Goal: Complete application form

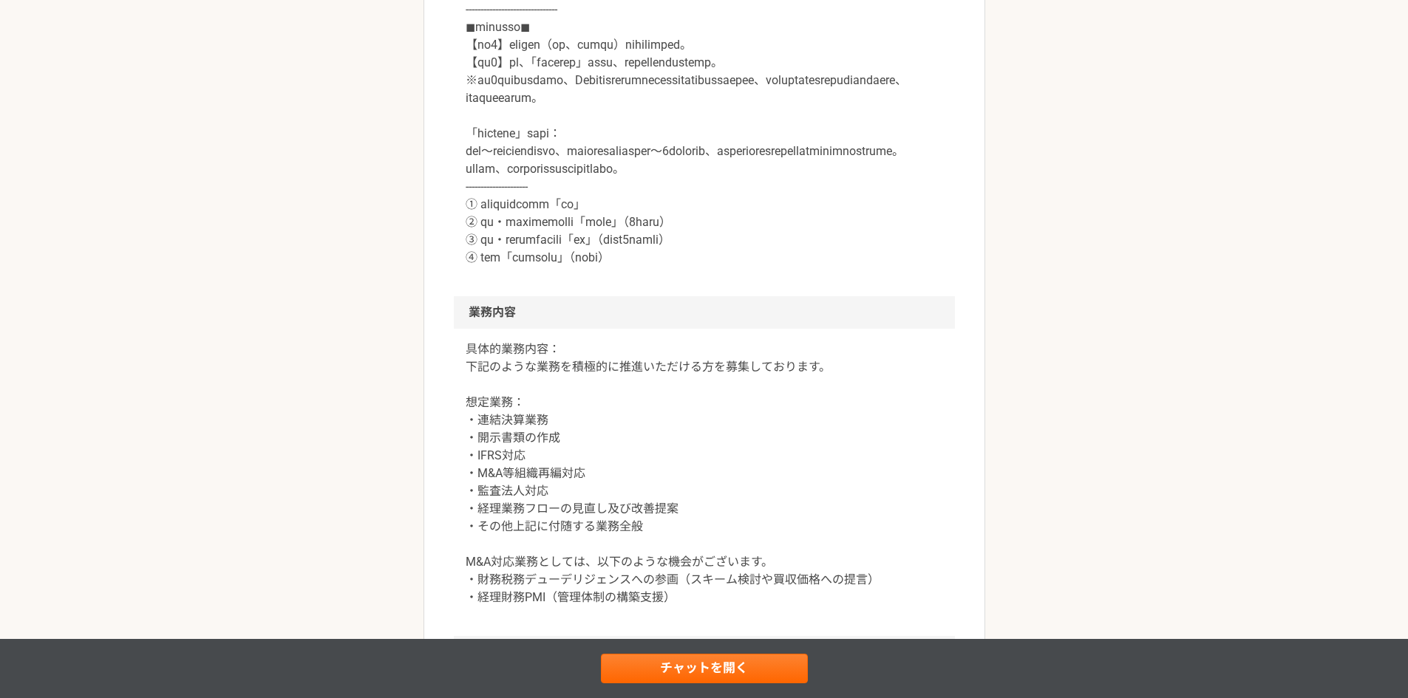
scroll to position [813, 0]
drag, startPoint x: 469, startPoint y: 184, endPoint x: 934, endPoint y: 205, distance: 466.0
copy p "【必須1】プロフィール（社歴、業務ご経験）詳細をご記載ください。 【必須2】下記、「副業からの採用」について、該当する番号をお知らせください。"
drag, startPoint x: 460, startPoint y: 379, endPoint x: 482, endPoint y: 380, distance: 21.4
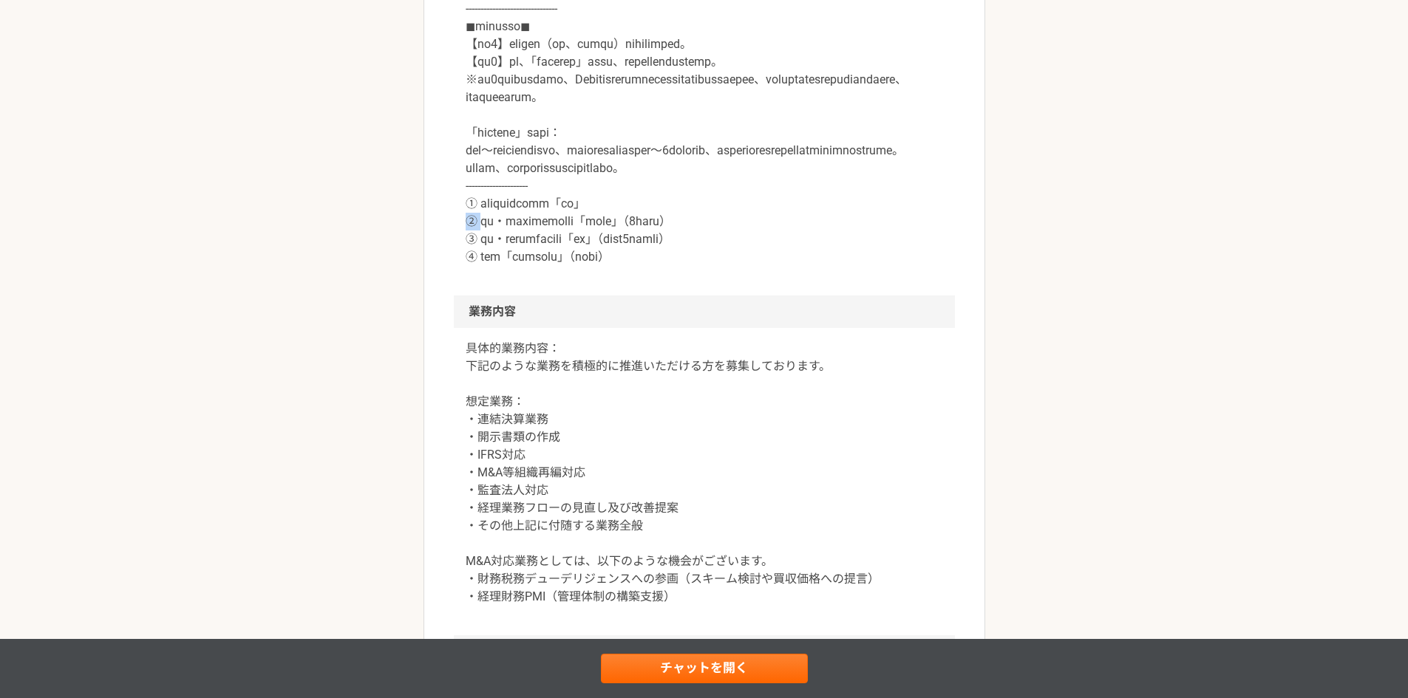
drag, startPoint x: 467, startPoint y: 398, endPoint x: 792, endPoint y: 397, distance: 325.1
copy p "③ 内容・条件により転職の可能性「あり」（半年から1年以内程度）"
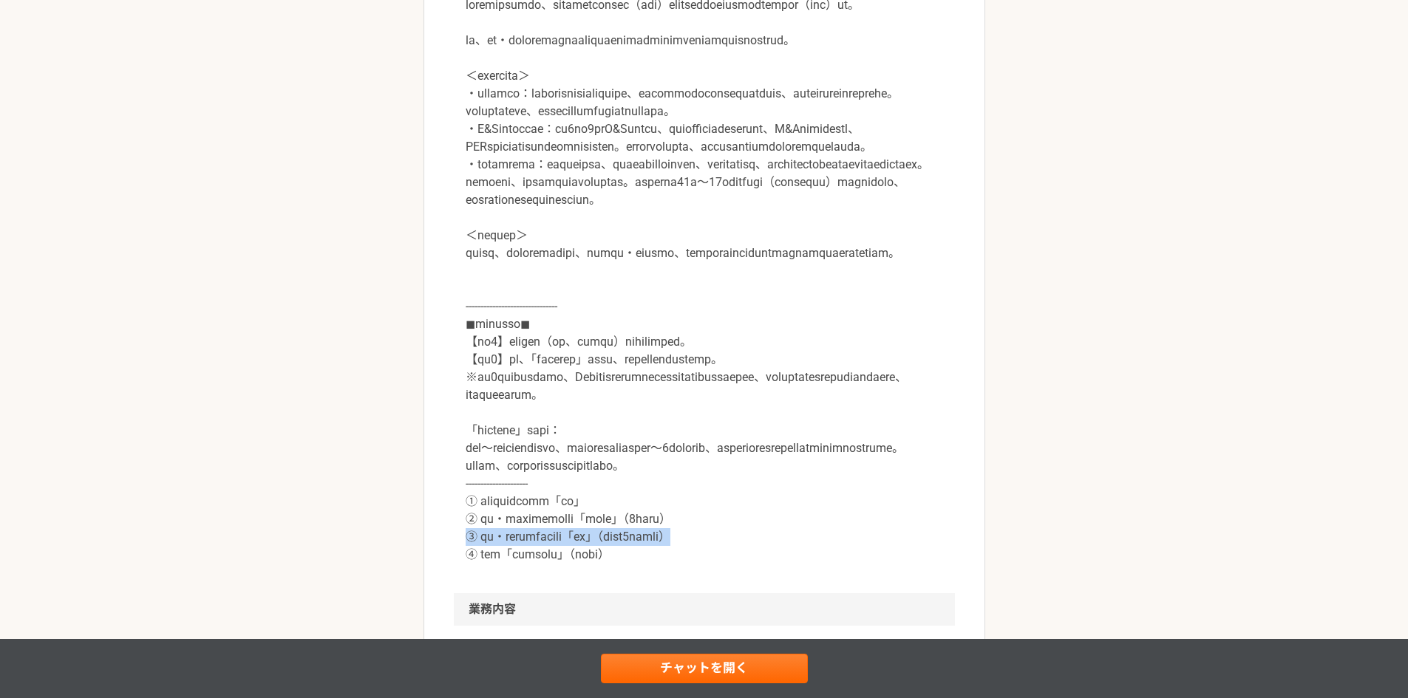
scroll to position [443, 0]
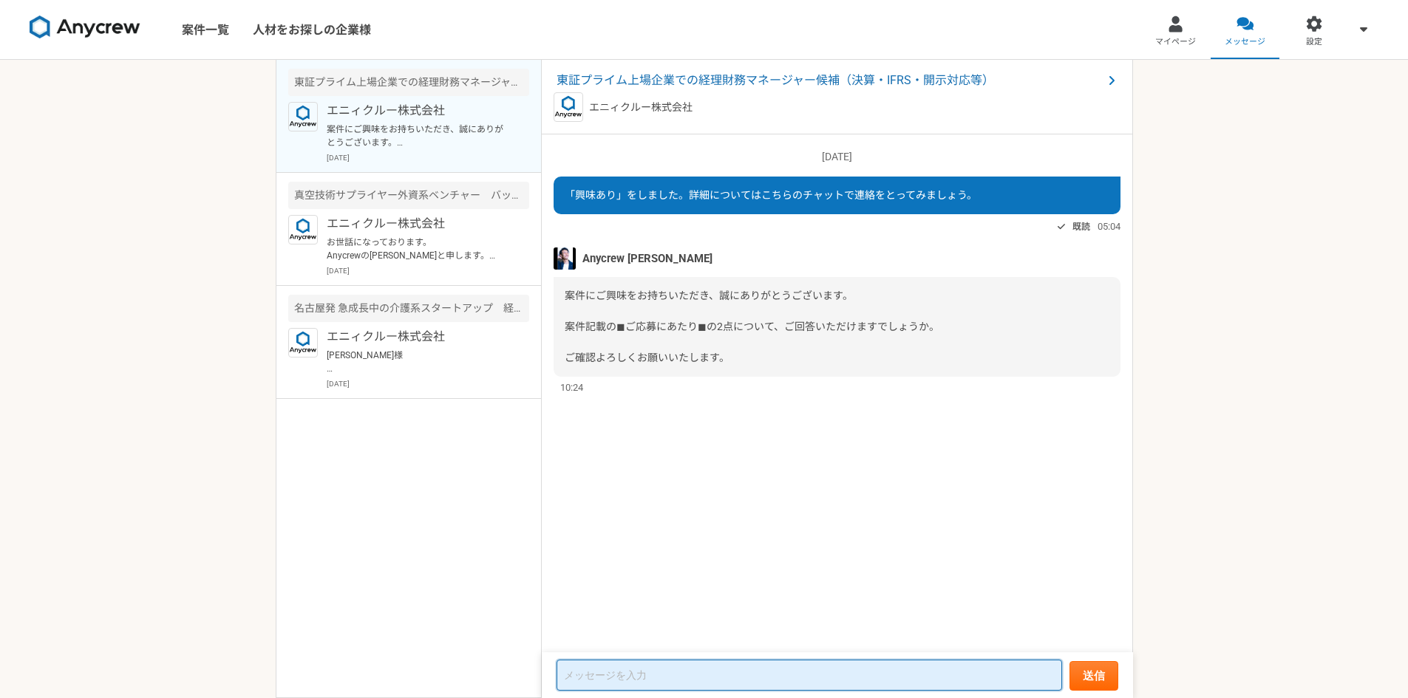
click at [658, 672] on textarea at bounding box center [808, 675] width 505 height 31
paste textarea "【必須1】プロフィール（社歴、業務ご経験）詳細をご記載ください。 【必須2】下記、「副業からの採用」について、該当する番号をお知らせください。"
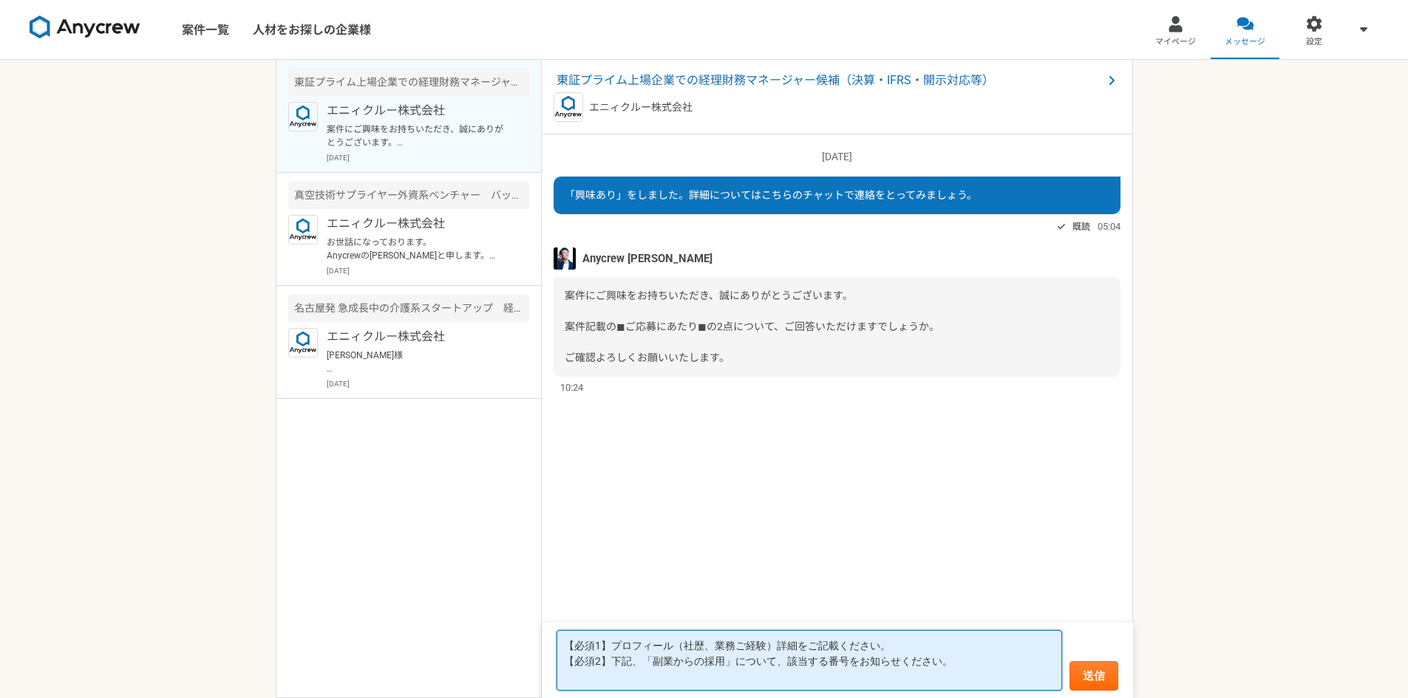
paste textarea "③ 内容・条件により転職の可能性「あり」（半年から1年以内程度）"
click at [924, 644] on textarea "【必須1】プロフィール（社歴、業務ご経験）詳細をご記載ください。 【必須2】下記、「副業からの採用」について、該当する番号をお知らせください。 ③ 内容・条件…" at bounding box center [808, 660] width 505 height 61
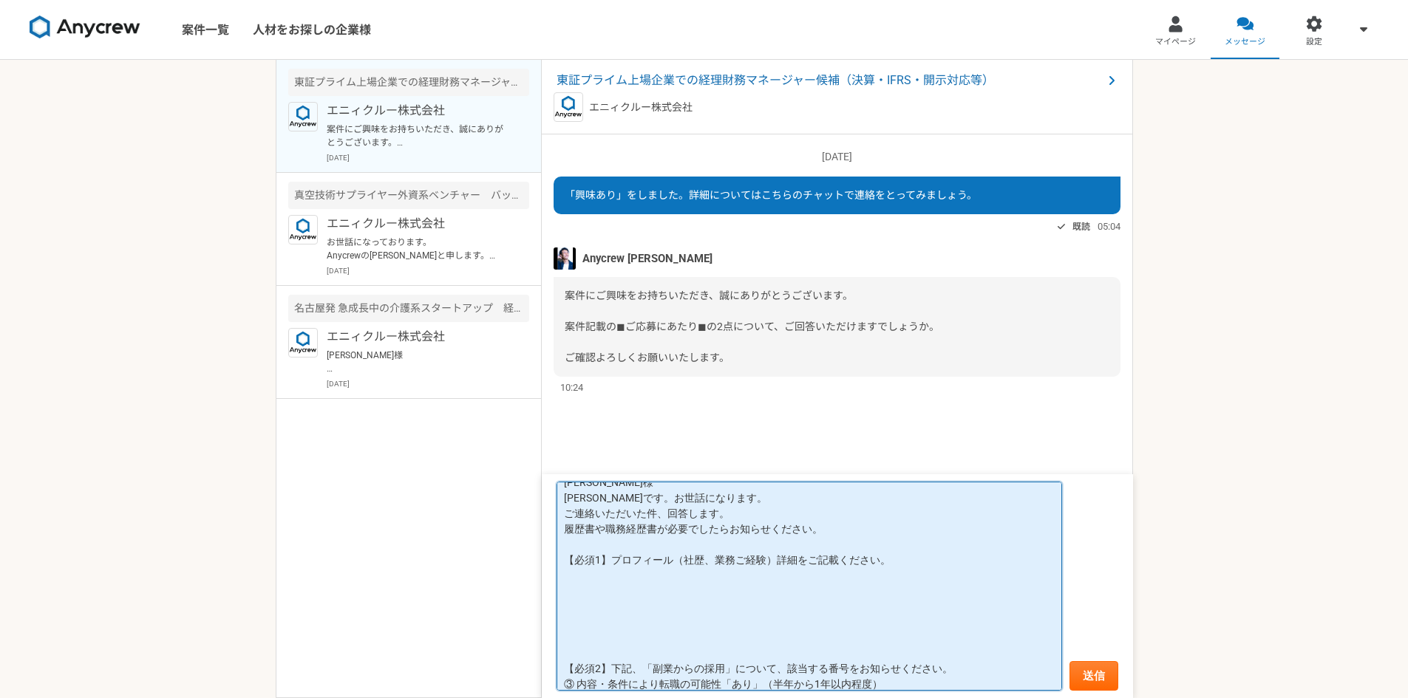
scroll to position [23, 0]
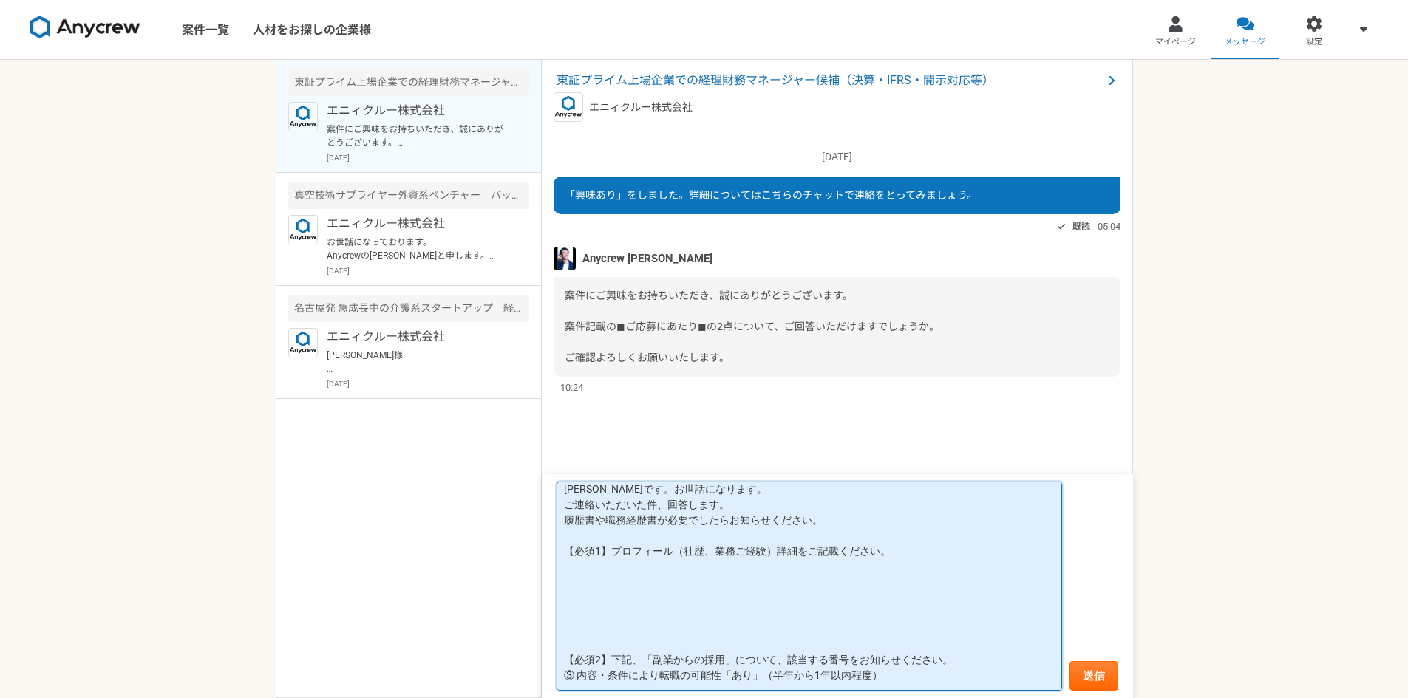
click at [915, 681] on textarea "[PERSON_NAME]様 [PERSON_NAME]です。お世話になります。 ご連絡いただいた件、回答します。 履歴書や職務経歴書が必要でしたらお知らせく…" at bounding box center [808, 587] width 505 height 210
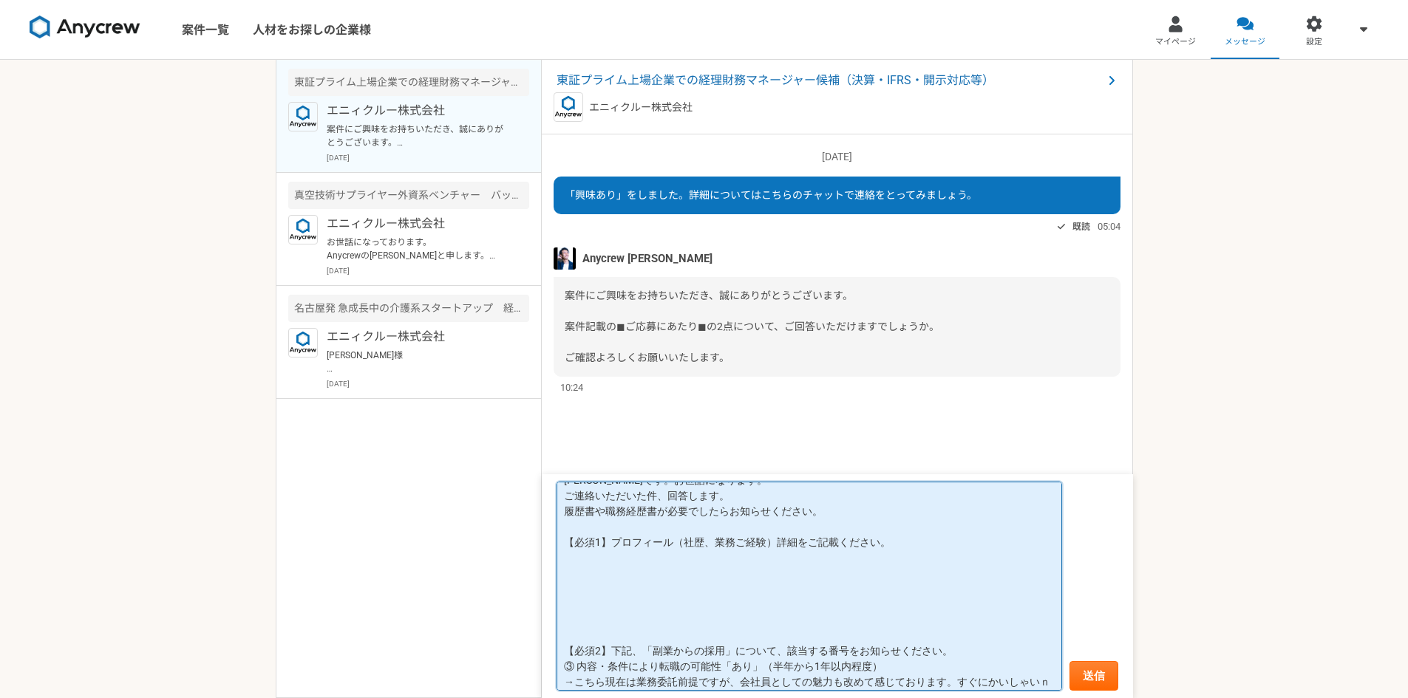
scroll to position [47, 0]
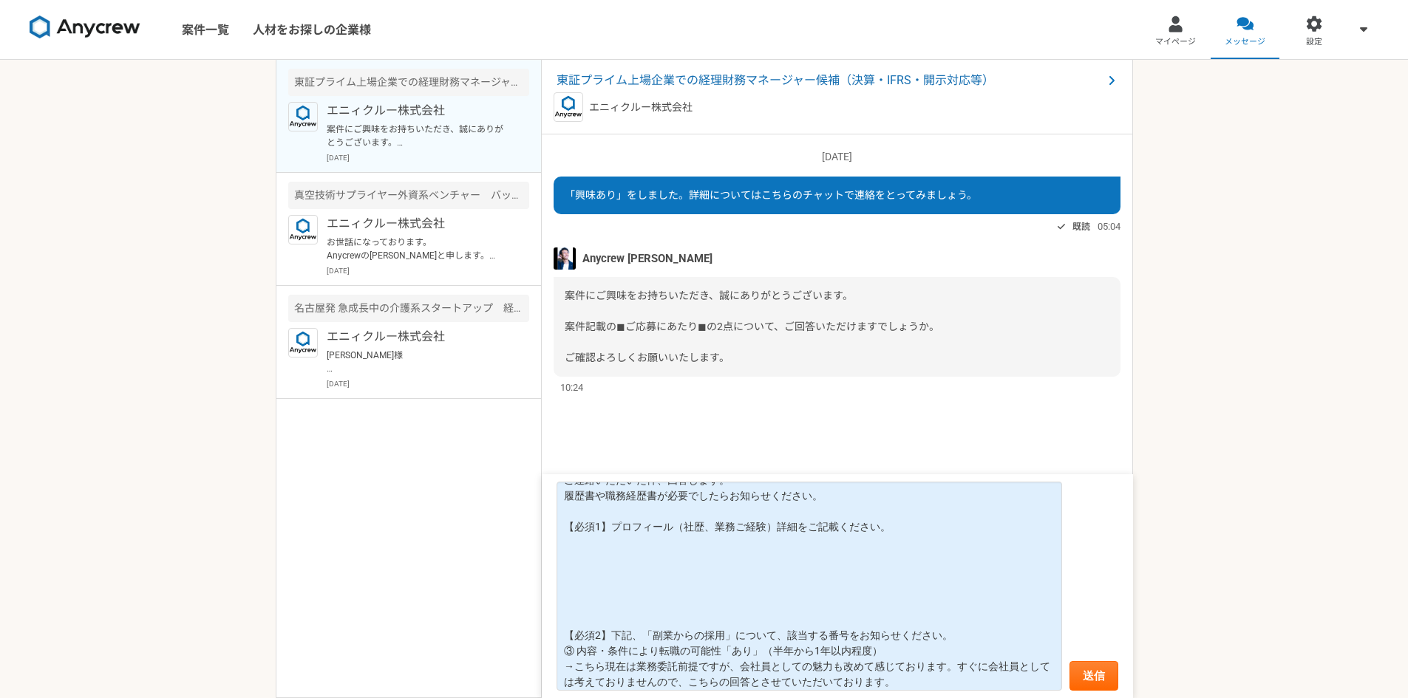
click at [816, 35] on nav "案件一覧 人材をお探しの企業様 マイページ メッセージ 設定" at bounding box center [704, 29] width 1408 height 59
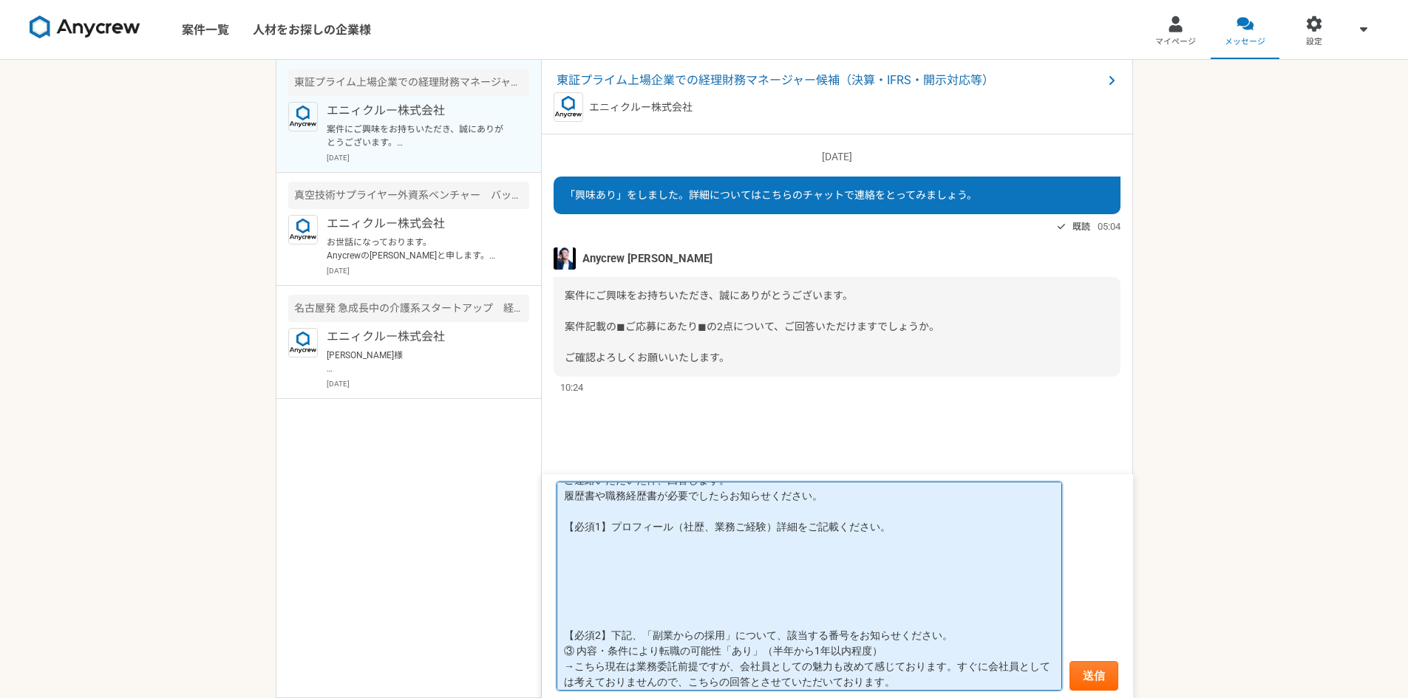
click at [645, 573] on textarea "[PERSON_NAME]様 [PERSON_NAME]です。お世話になります。 ご連絡いただいた件、回答します。 履歴書や職務経歴書が必要でしたらお知らせく…" at bounding box center [808, 587] width 505 height 210
paste textarea "◆企業名 株式会社デンソーシェアードサービス ◆勤務期間 [DATE]～[DATE] ◆業種 サービス業（親会社は製造業） ◆職種 経理シェアード ◆年収 8…"
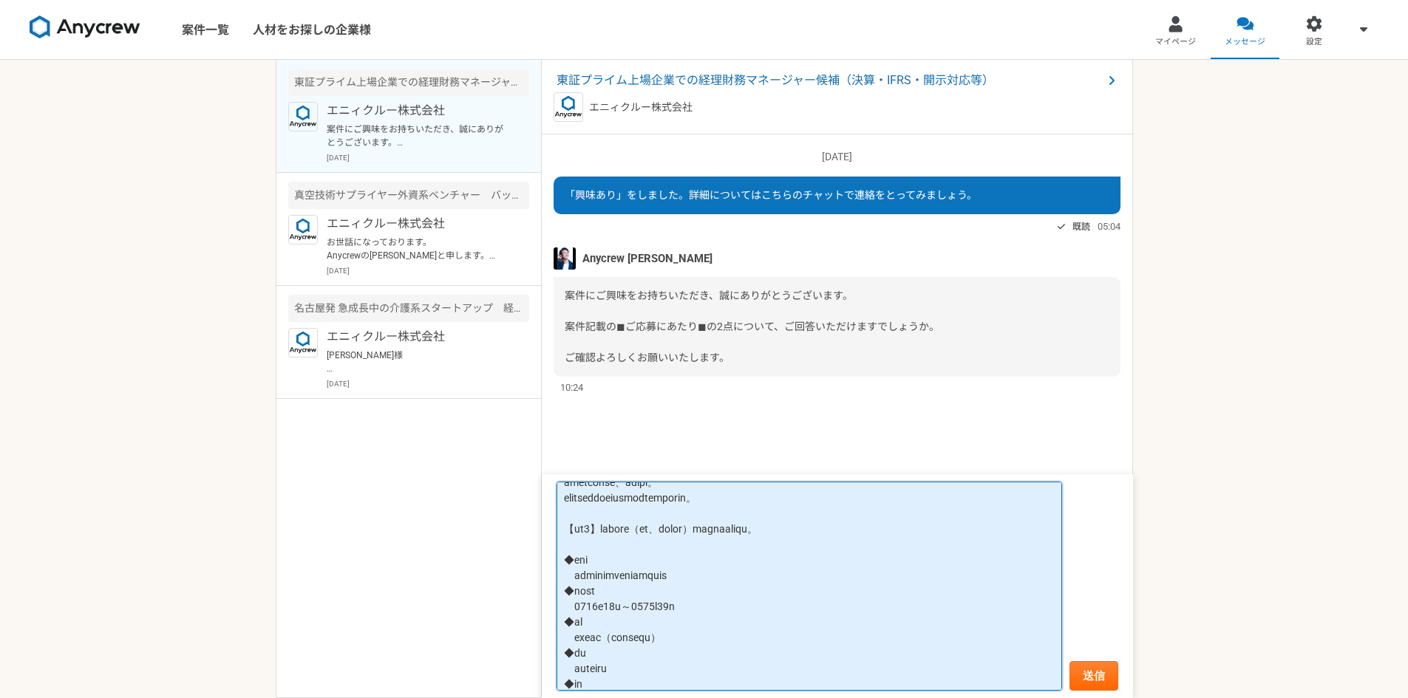
scroll to position [24, 0]
click at [689, 567] on textarea at bounding box center [808, 587] width 505 height 210
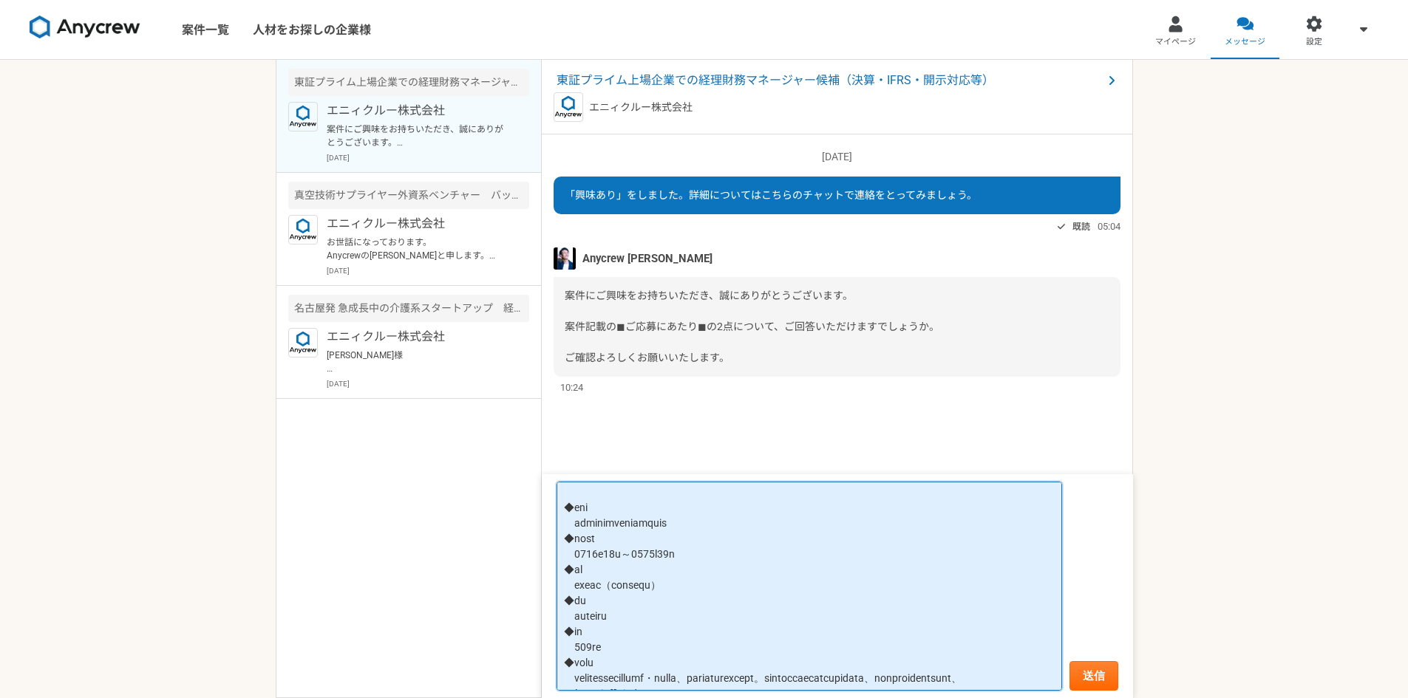
drag, startPoint x: 654, startPoint y: 648, endPoint x: 560, endPoint y: 570, distance: 121.8
click at [560, 570] on textarea at bounding box center [808, 587] width 505 height 210
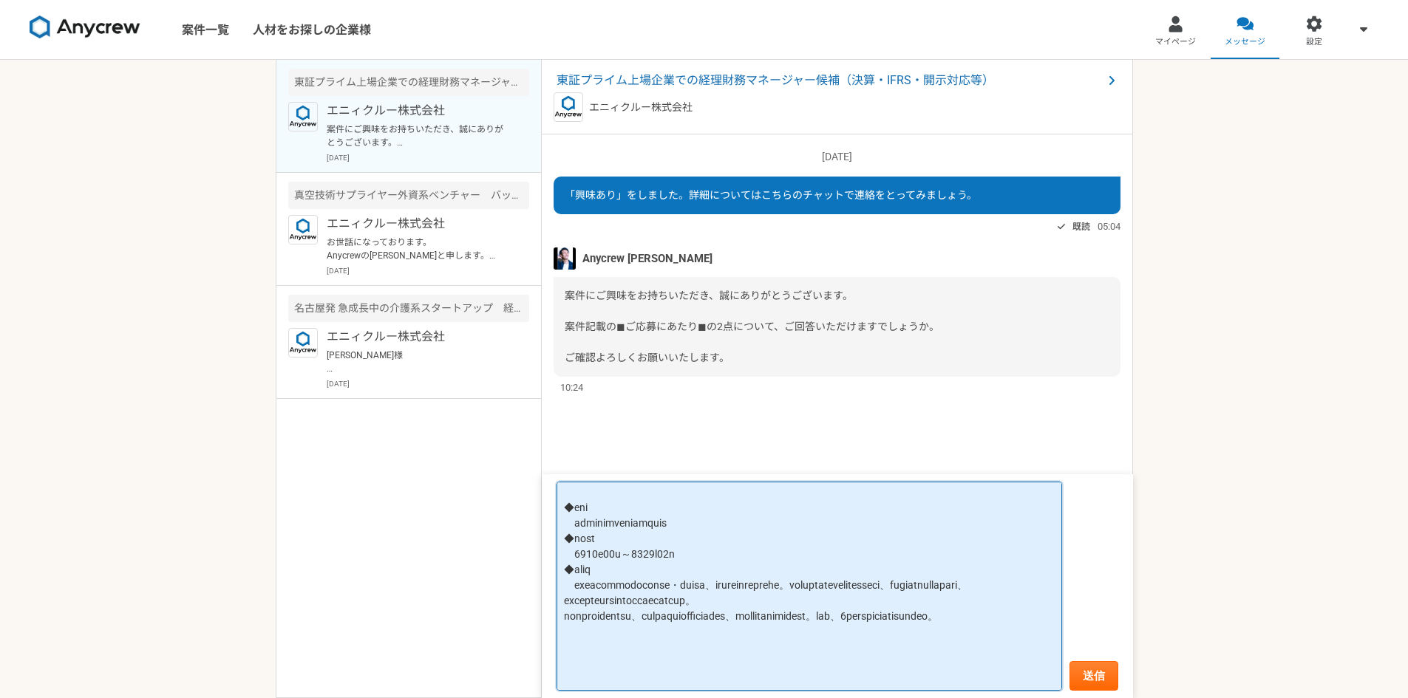
click at [651, 590] on textarea at bounding box center [808, 587] width 505 height 210
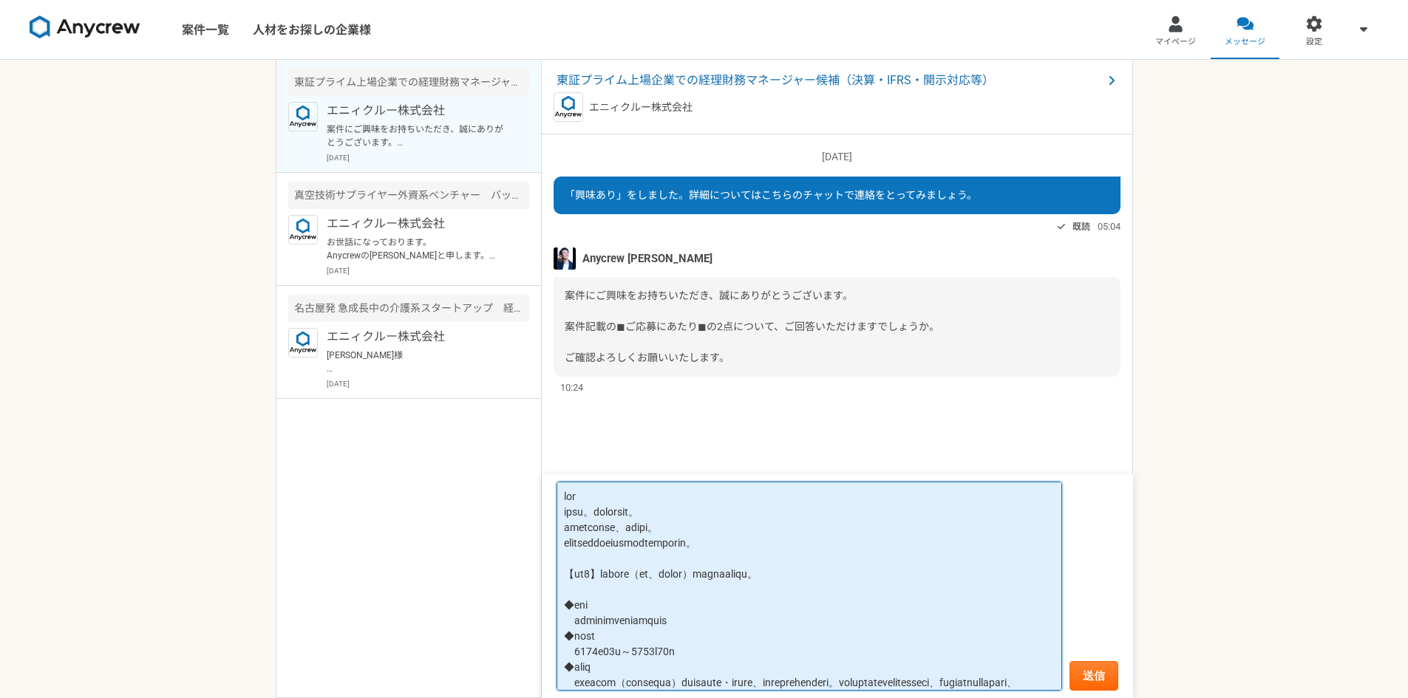
scroll to position [74, 0]
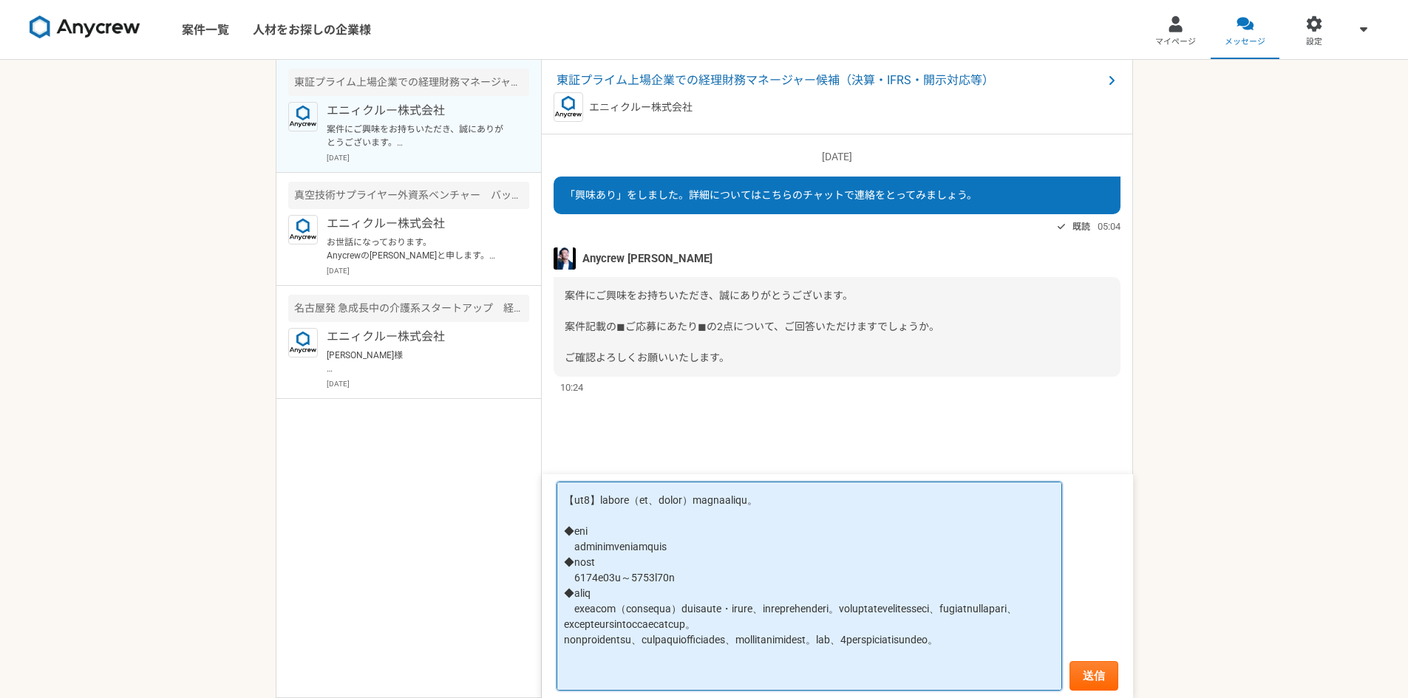
click at [895, 607] on textarea at bounding box center [808, 587] width 505 height 210
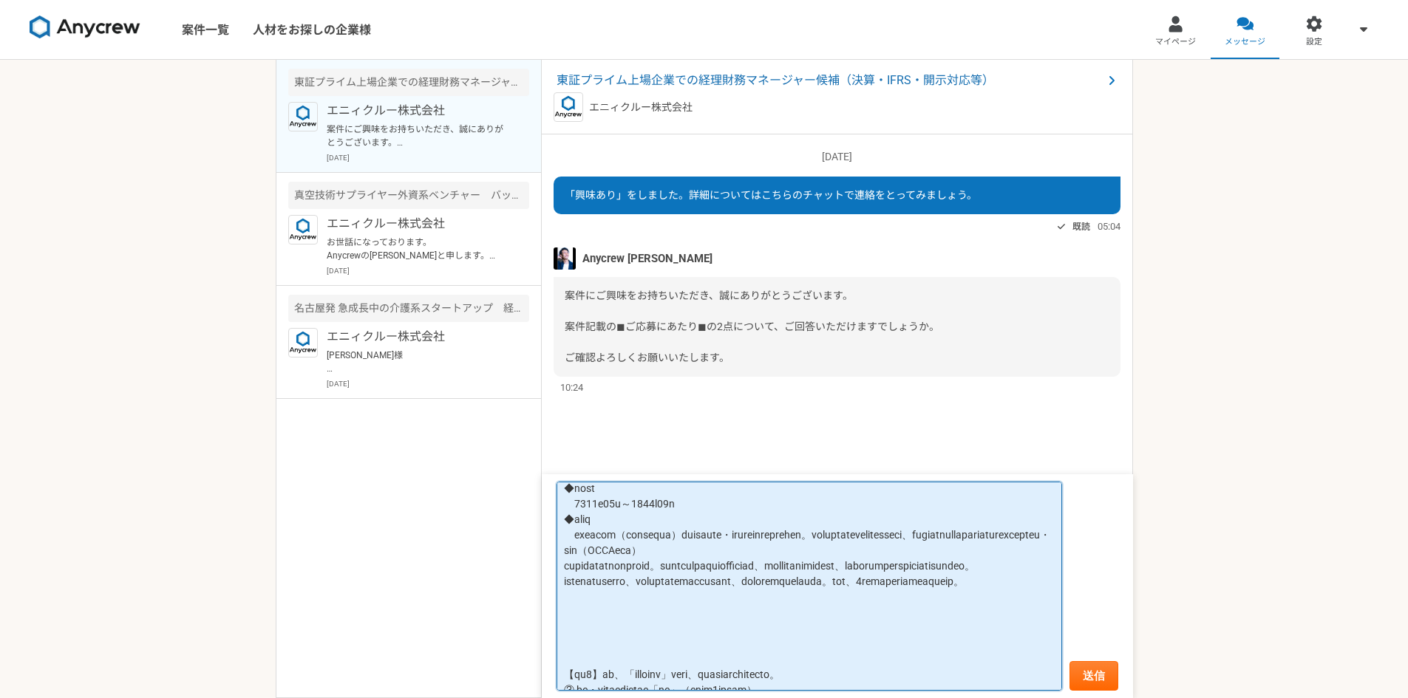
drag, startPoint x: 707, startPoint y: 614, endPoint x: 737, endPoint y: 593, distance: 37.1
click at [737, 593] on textarea at bounding box center [808, 587] width 505 height 210
click at [758, 587] on textarea at bounding box center [808, 587] width 505 height 210
drag, startPoint x: 753, startPoint y: 582, endPoint x: 889, endPoint y: 579, distance: 136.0
click at [889, 579] on textarea at bounding box center [808, 587] width 505 height 210
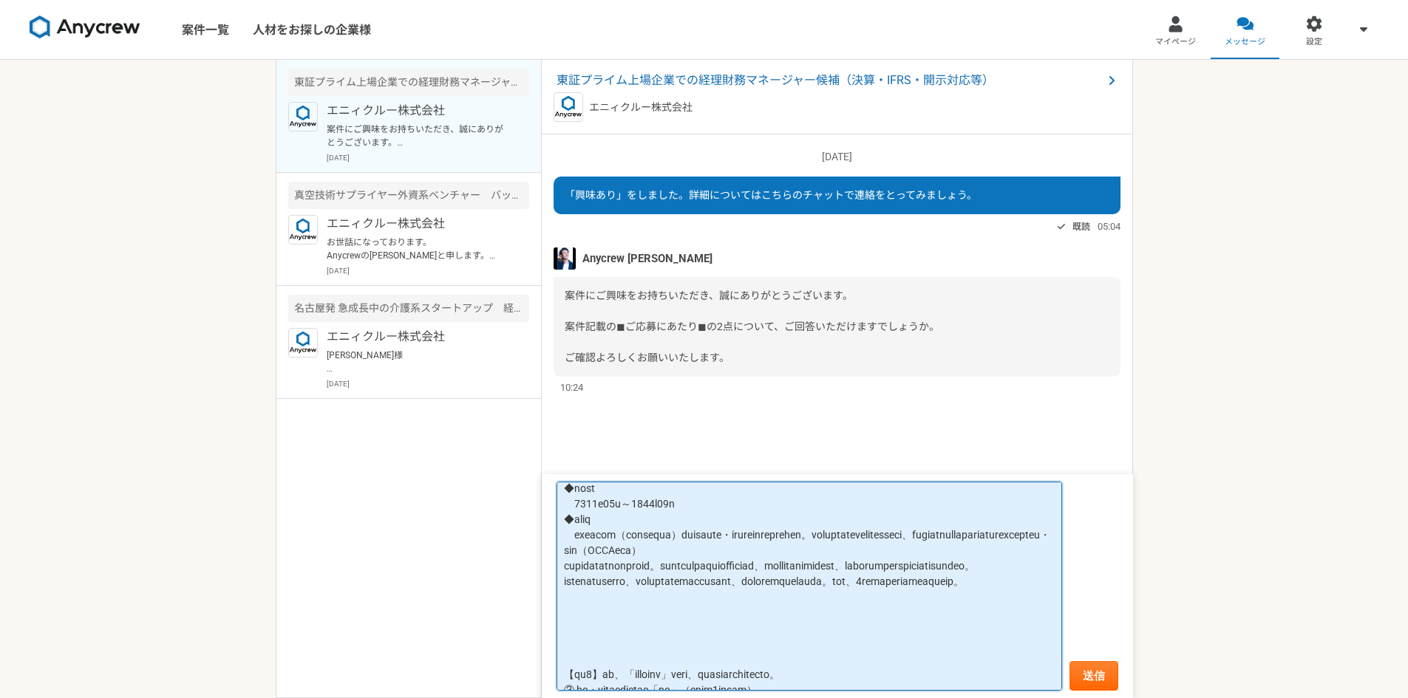
click at [787, 570] on textarea at bounding box center [808, 587] width 505 height 210
paste textarea "連結決算やグループ通算税制の"
click at [591, 568] on textarea at bounding box center [808, 587] width 505 height 210
drag, startPoint x: 625, startPoint y: 567, endPoint x: 689, endPoint y: 571, distance: 63.7
click at [689, 571] on textarea at bounding box center [808, 587] width 505 height 210
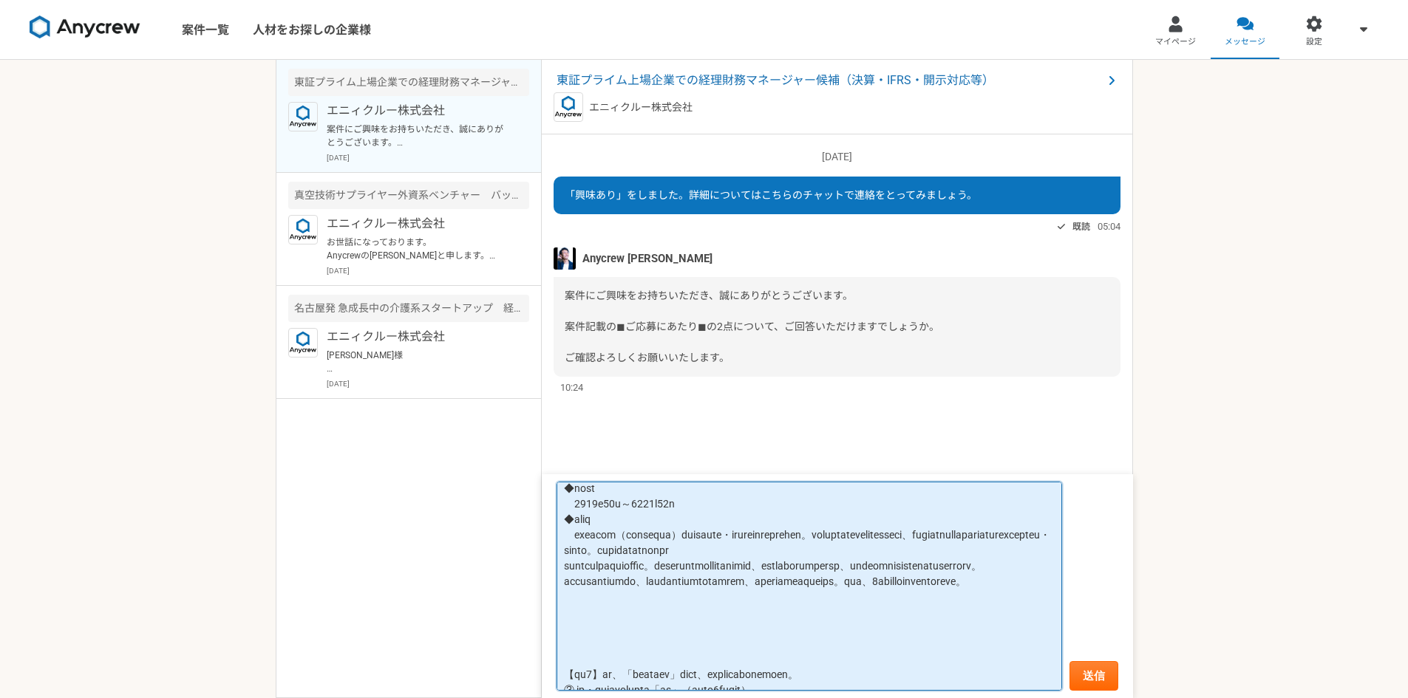
click at [669, 564] on textarea at bounding box center [808, 587] width 505 height 210
paste textarea "（IFRS導入済）"
click at [722, 565] on textarea at bounding box center [808, 587] width 505 height 210
click at [583, 567] on textarea at bounding box center [808, 587] width 505 height 210
click at [1009, 551] on textarea at bounding box center [808, 587] width 505 height 210
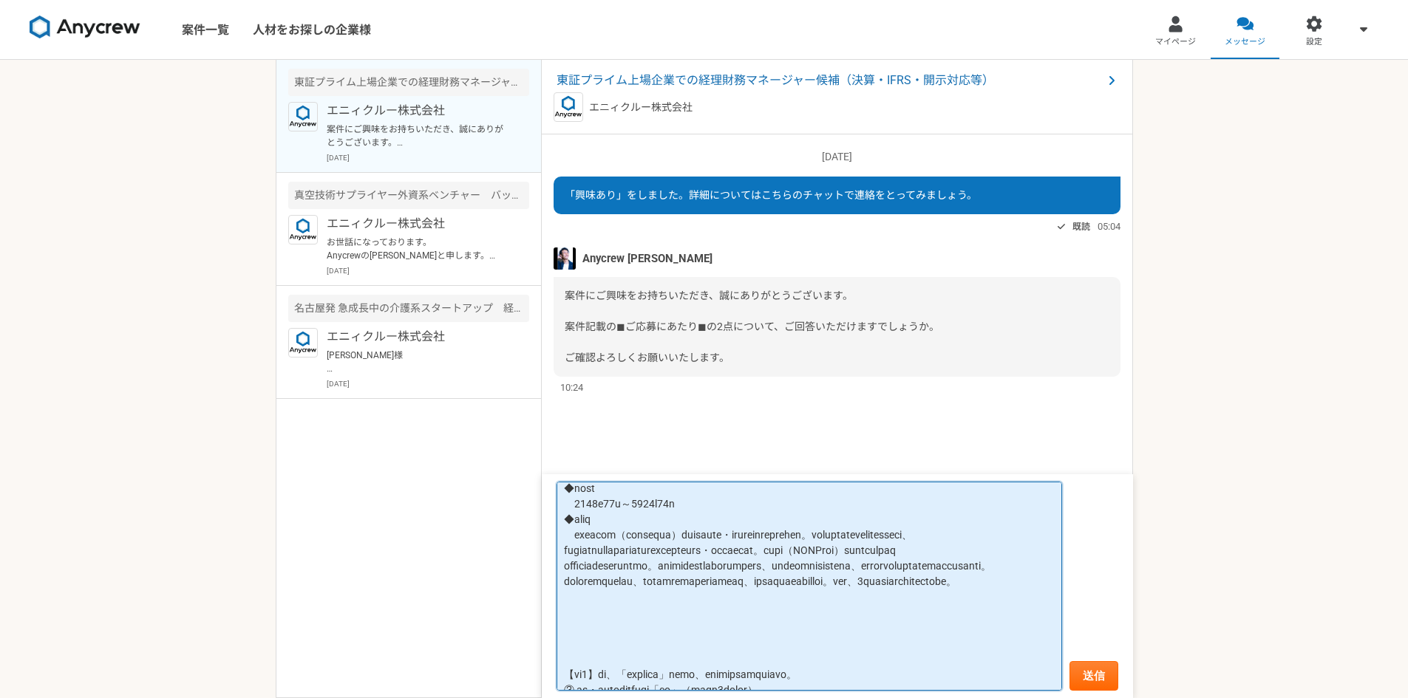
drag, startPoint x: 720, startPoint y: 564, endPoint x: 786, endPoint y: 569, distance: 65.2
click at [786, 569] on textarea at bounding box center [808, 587] width 505 height 210
click at [577, 565] on textarea at bounding box center [808, 587] width 505 height 210
paste textarea "（IFRS導入済）"
drag, startPoint x: 743, startPoint y: 564, endPoint x: 923, endPoint y: 595, distance: 183.0
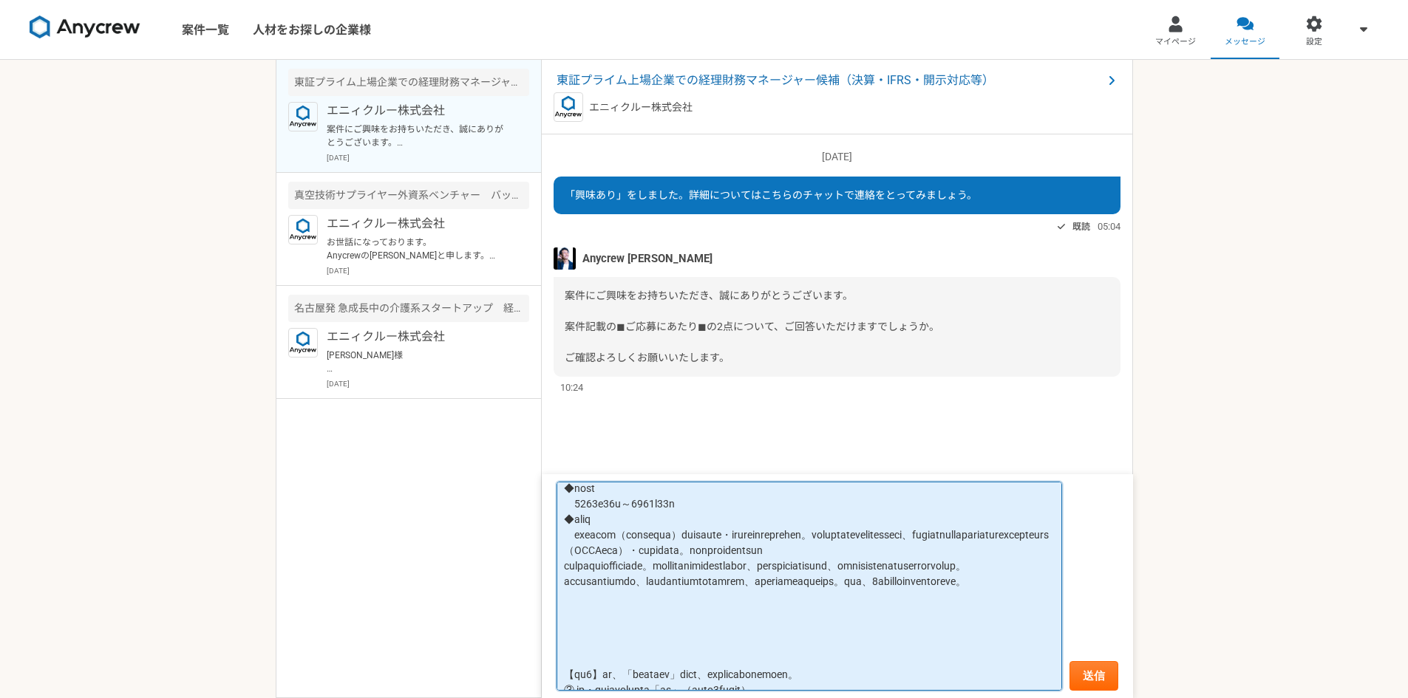
click at [923, 595] on textarea at bounding box center [808, 587] width 505 height 210
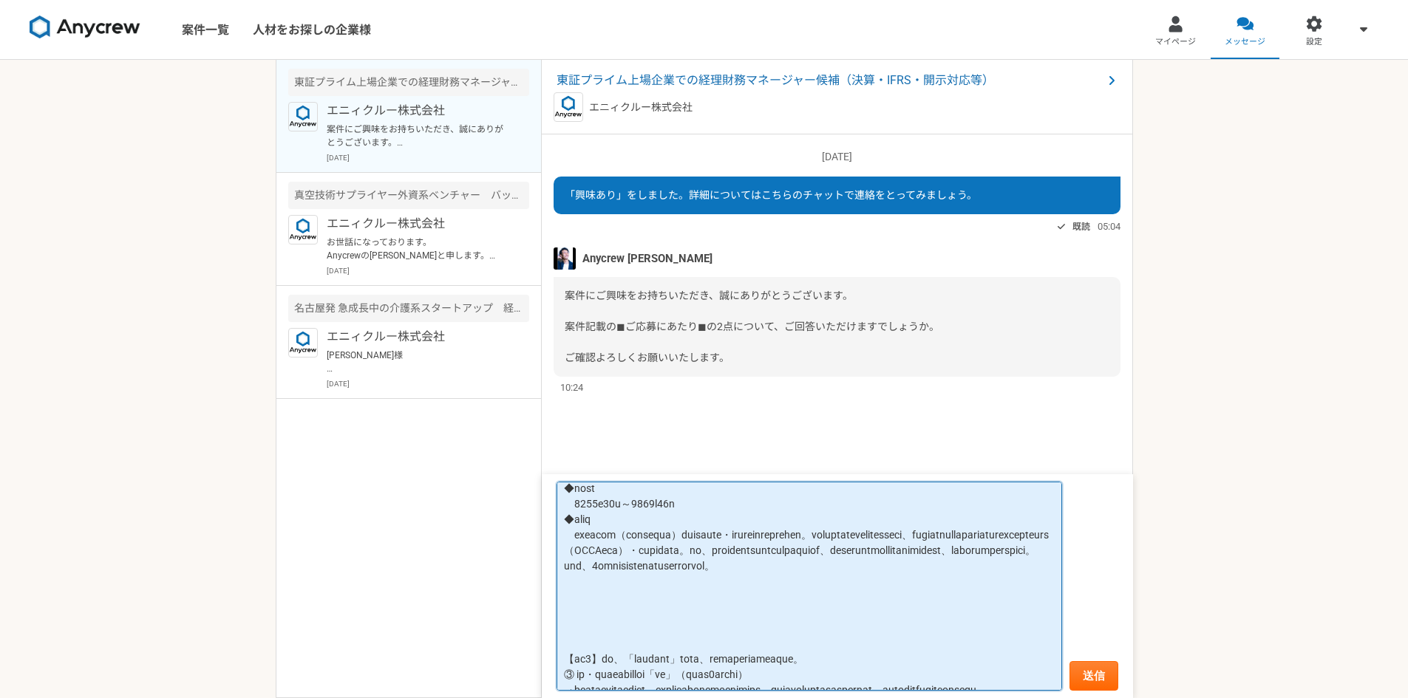
click at [782, 603] on textarea at bounding box center [808, 587] width 505 height 210
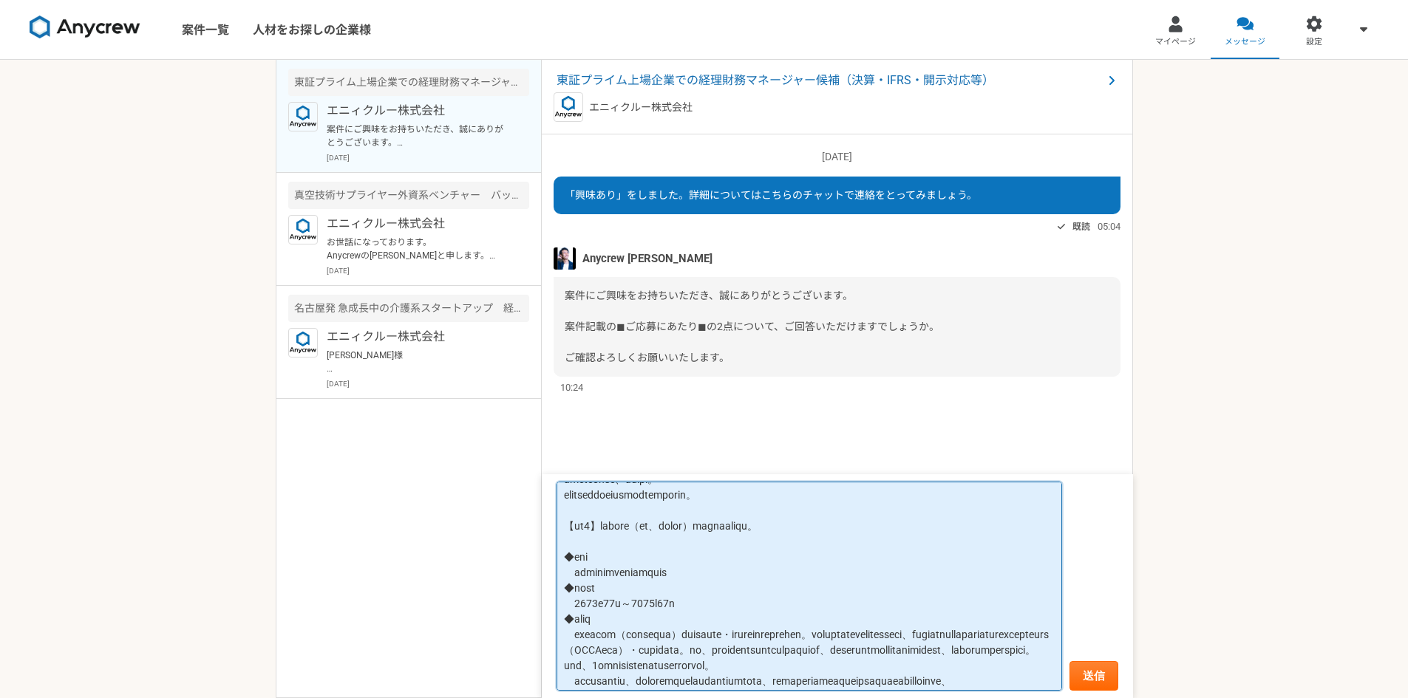
scroll to position [74, 0]
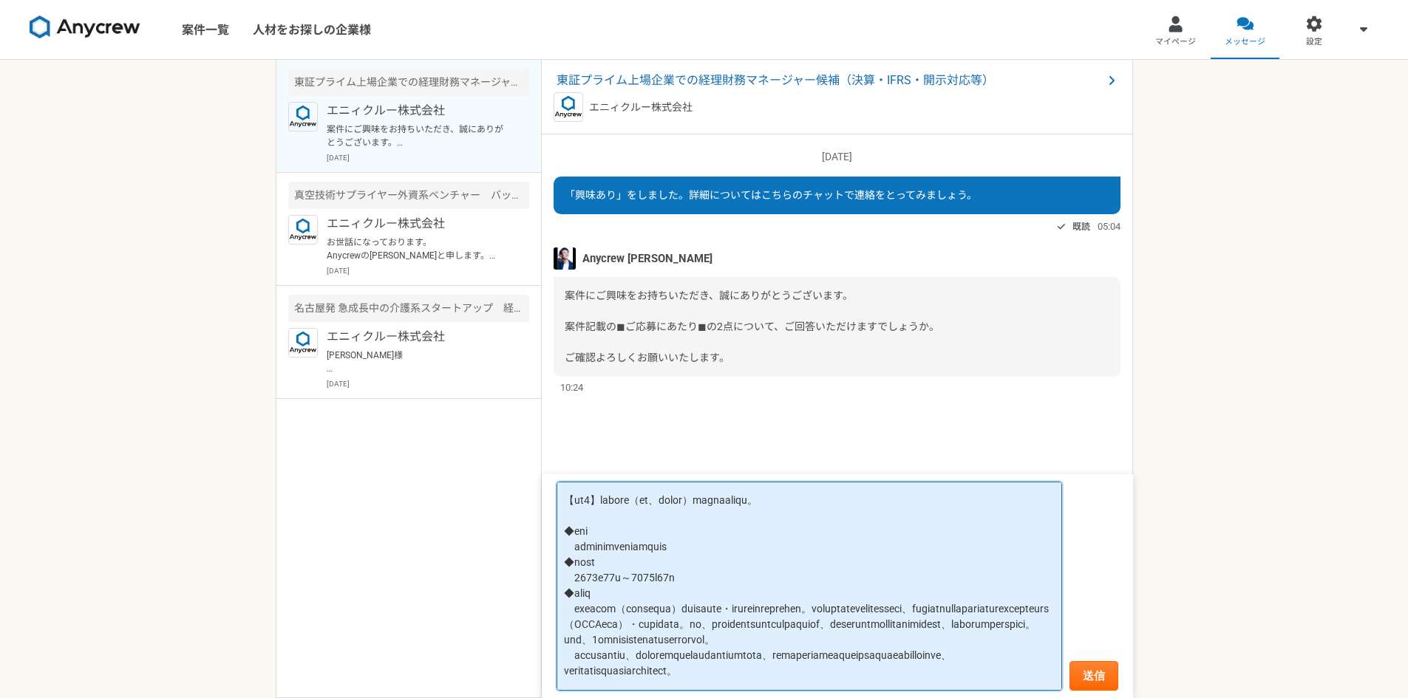
click at [564, 530] on textarea at bounding box center [808, 587] width 505 height 210
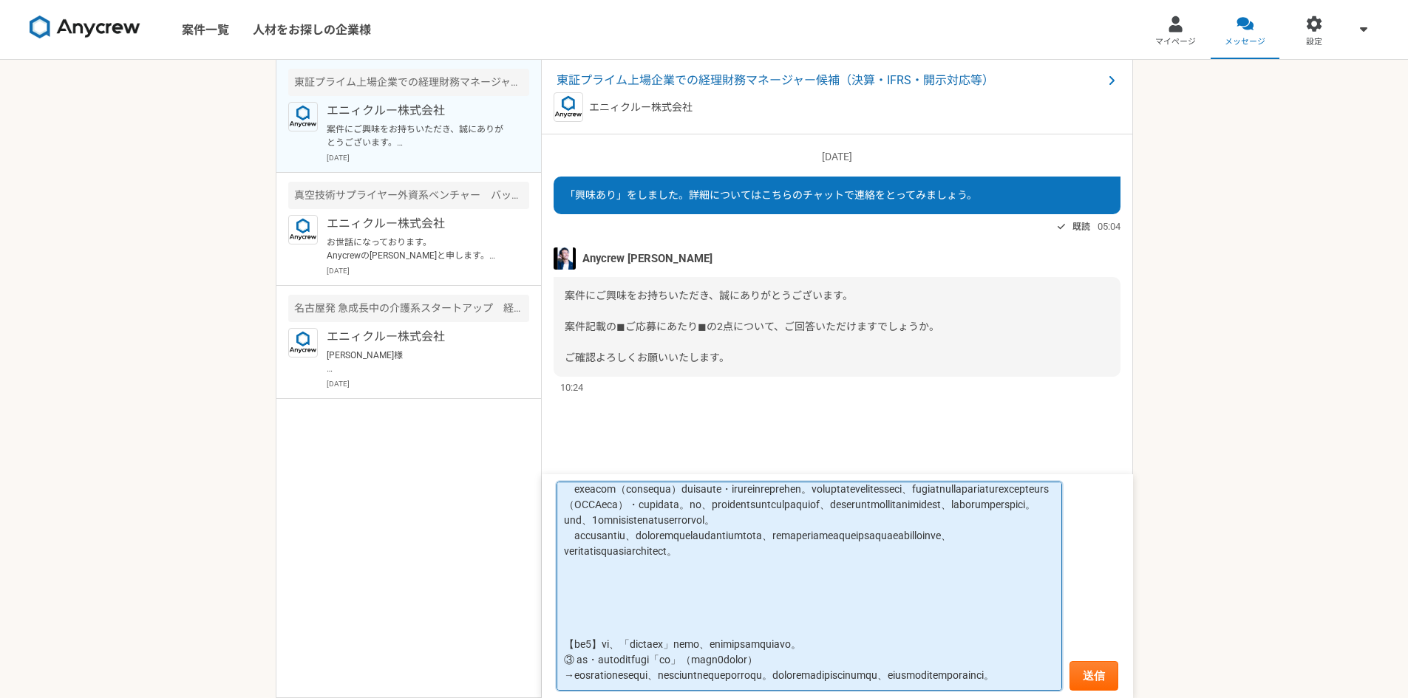
click at [659, 574] on textarea at bounding box center [808, 587] width 505 height 210
paste textarea "◆企業名 [PERSON_NAME]会計事務所 ◆勤務期間 [DATE]～[DATE] ◆業種 税理士事務所 ◆職種 税理士アシスタント ◆年収 360万円 …"
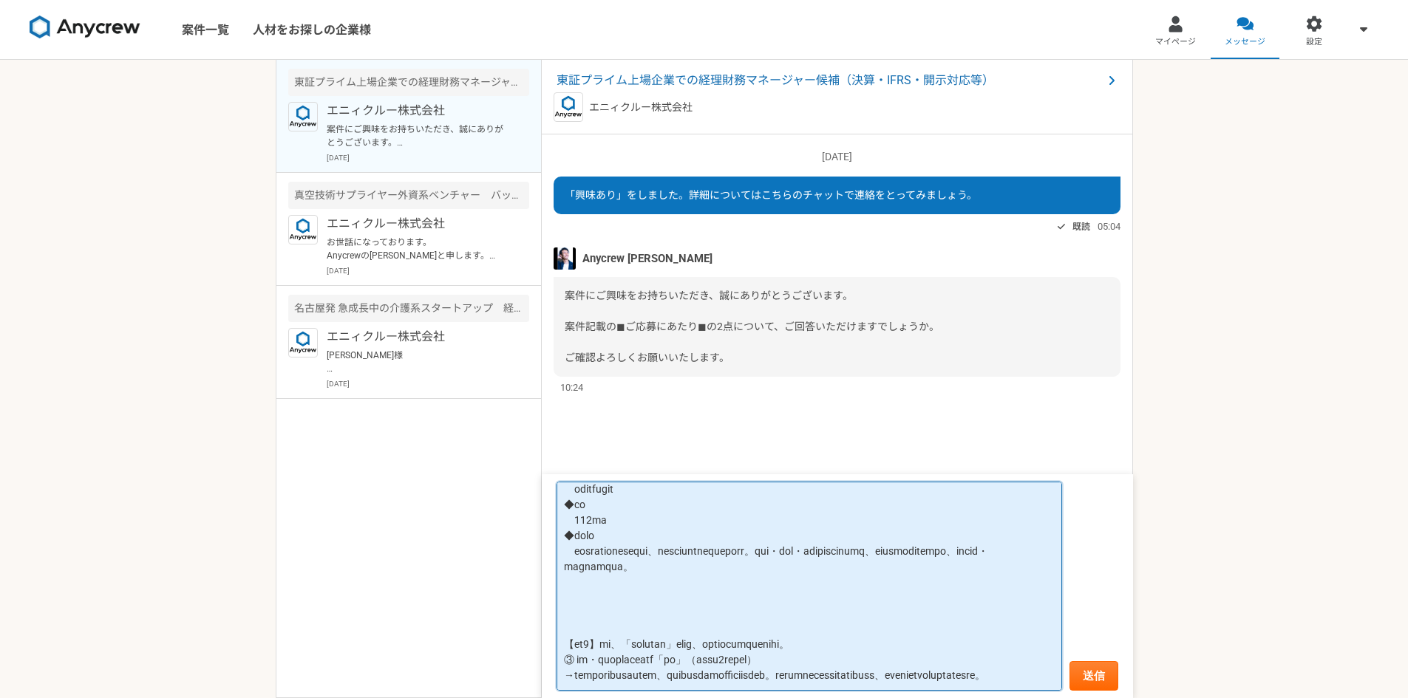
scroll to position [457, 0]
drag, startPoint x: 684, startPoint y: 604, endPoint x: 686, endPoint y: 511, distance: 93.9
click at [686, 511] on textarea at bounding box center [808, 587] width 505 height 210
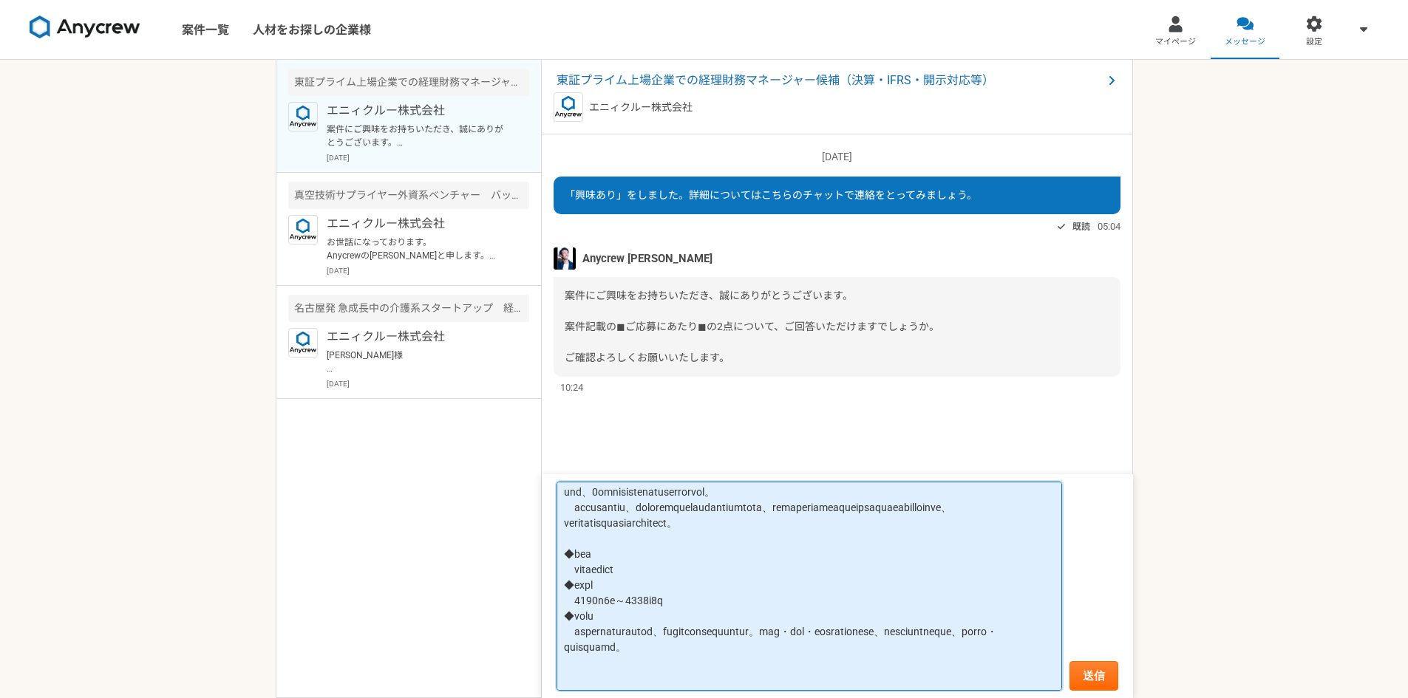
scroll to position [296, 0]
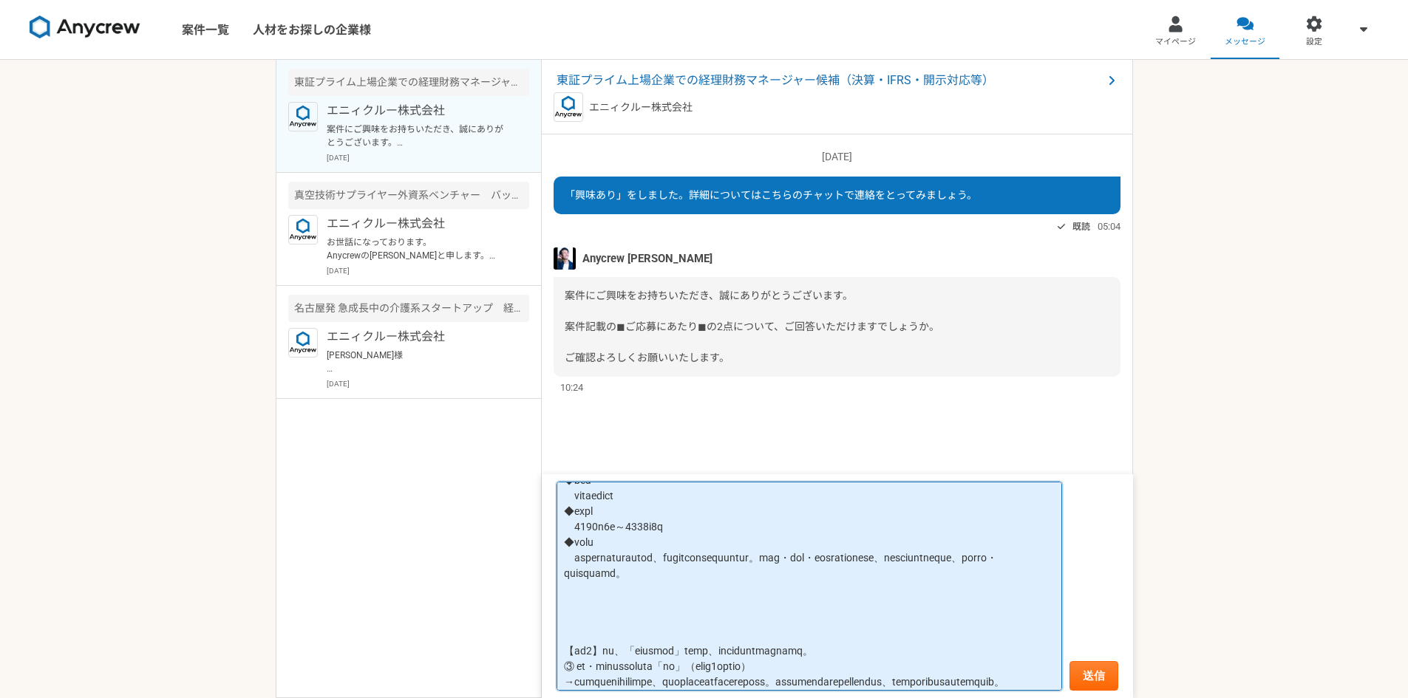
drag, startPoint x: 698, startPoint y: 605, endPoint x: 726, endPoint y: 604, distance: 28.1
click at [726, 604] on textarea at bounding box center [808, 587] width 505 height 210
click at [978, 624] on textarea at bounding box center [808, 587] width 505 height 210
click at [978, 621] on textarea at bounding box center [808, 587] width 505 height 210
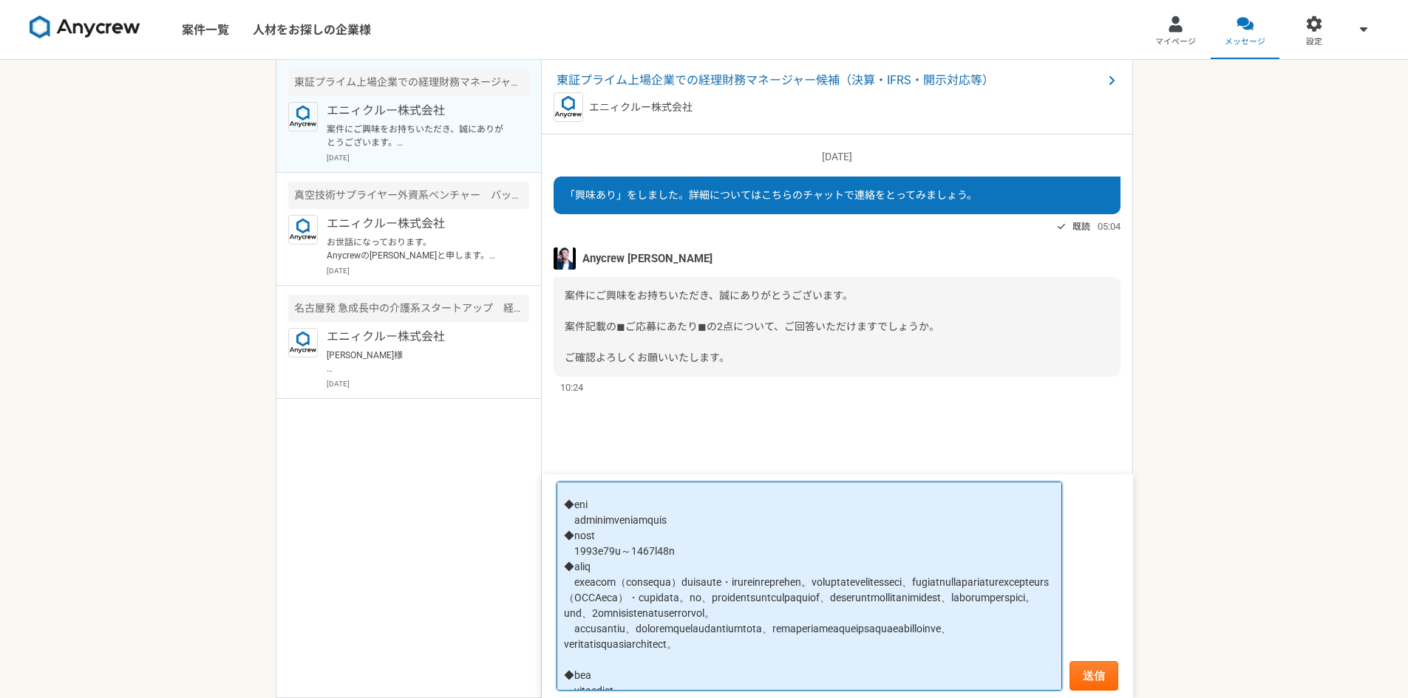
scroll to position [74, 0]
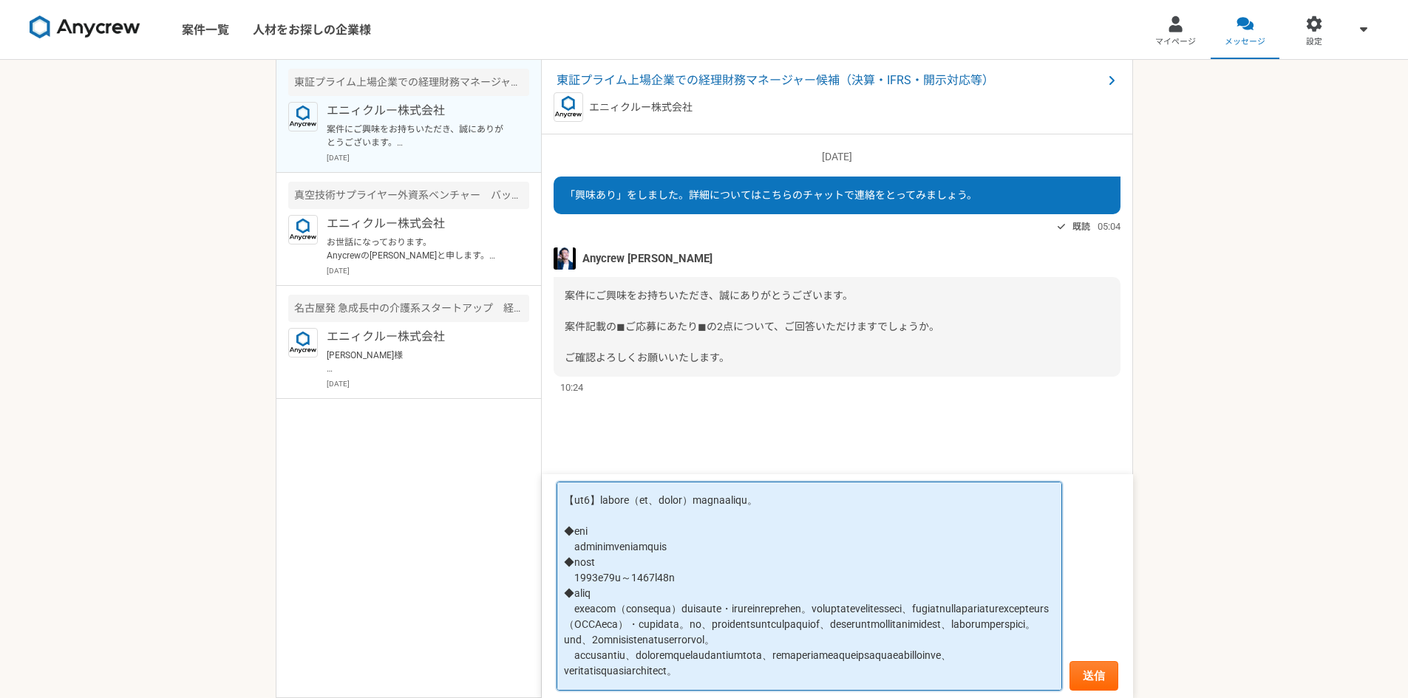
drag, startPoint x: 685, startPoint y: 624, endPoint x: 740, endPoint y: 624, distance: 54.7
click at [740, 624] on textarea at bounding box center [808, 587] width 505 height 210
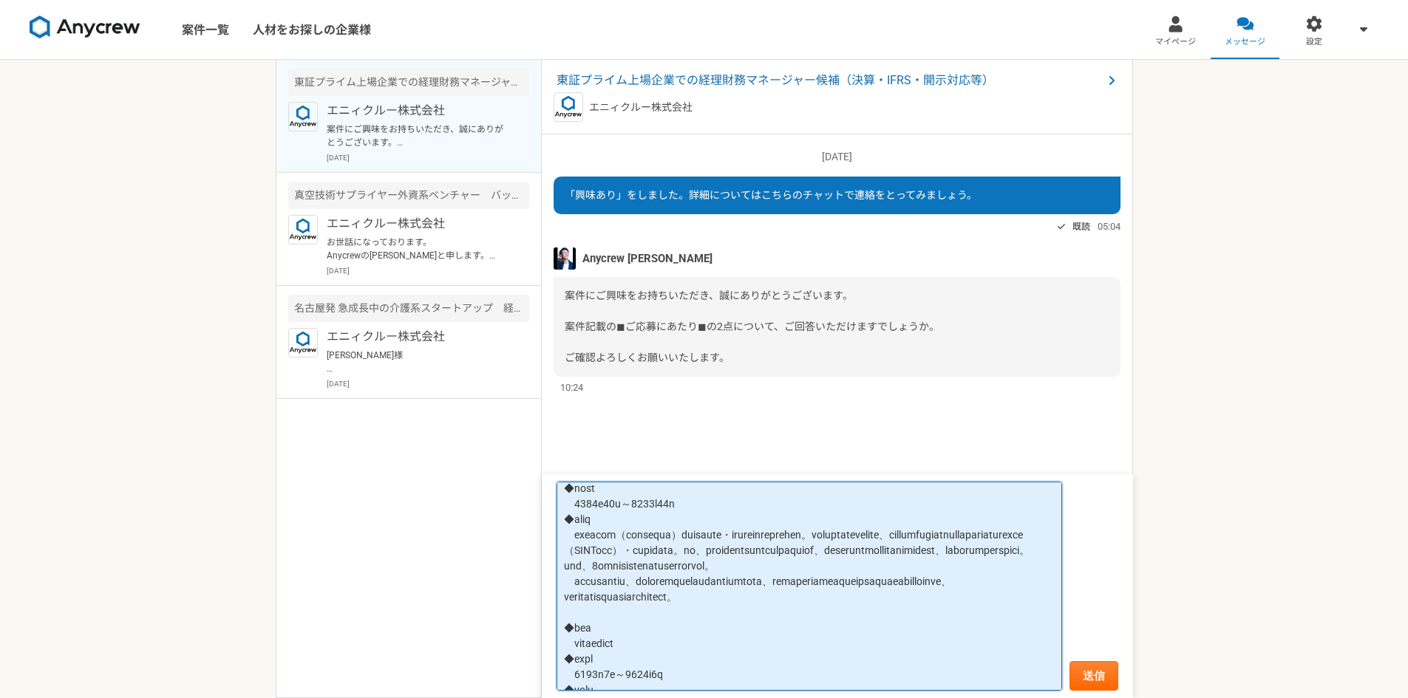
click at [749, 600] on textarea at bounding box center [808, 587] width 505 height 210
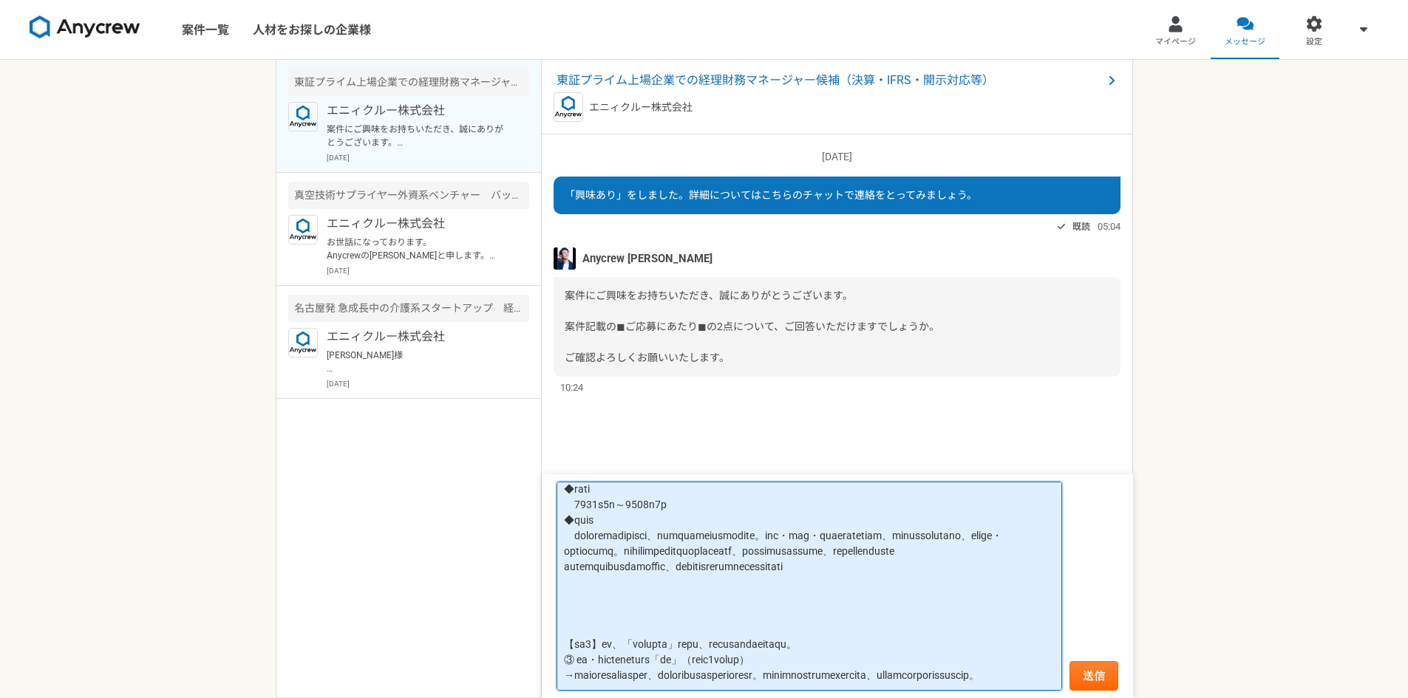
scroll to position [369, 0]
drag, startPoint x: 718, startPoint y: 596, endPoint x: 1008, endPoint y: 613, distance: 291.0
click at [1008, 613] on textarea at bounding box center [808, 587] width 505 height 210
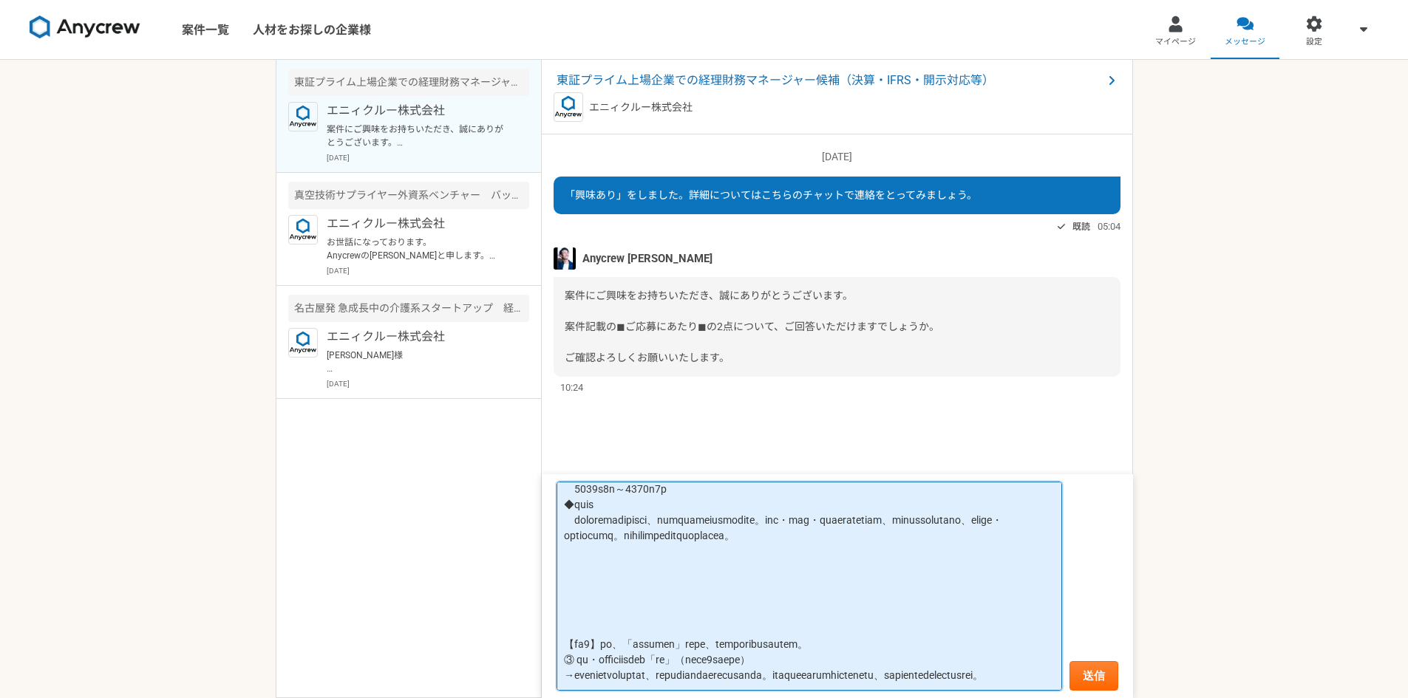
scroll to position [442, 0]
click at [619, 559] on textarea at bounding box center [808, 587] width 505 height 210
click at [616, 556] on textarea at bounding box center [808, 587] width 505 height 210
paste textarea "◆企業名 株式会社名古屋銀行 ◆勤務期間 [DATE]～[DATE] ◆業種 銀行業 ◆職種 法人営業（渉外係） ◆年収 450万円 ◆職務内容 定期的な顧客…"
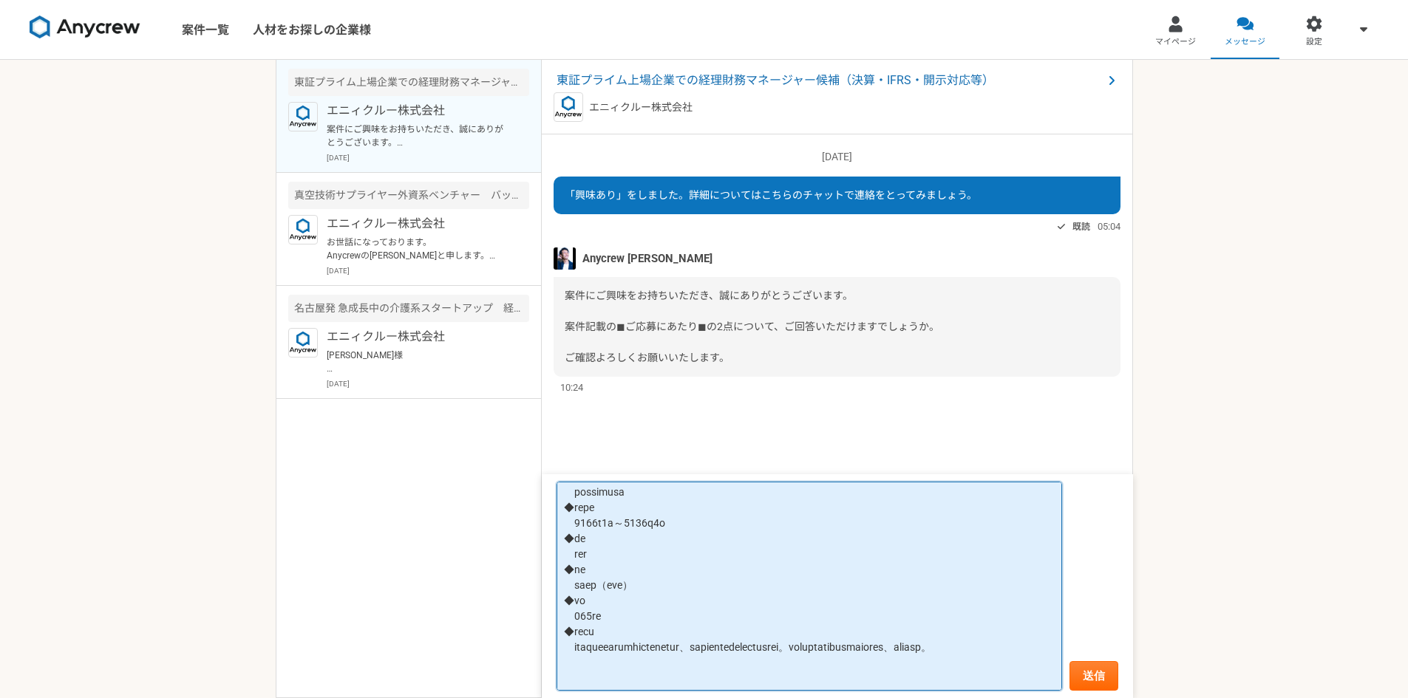
scroll to position [513, 0]
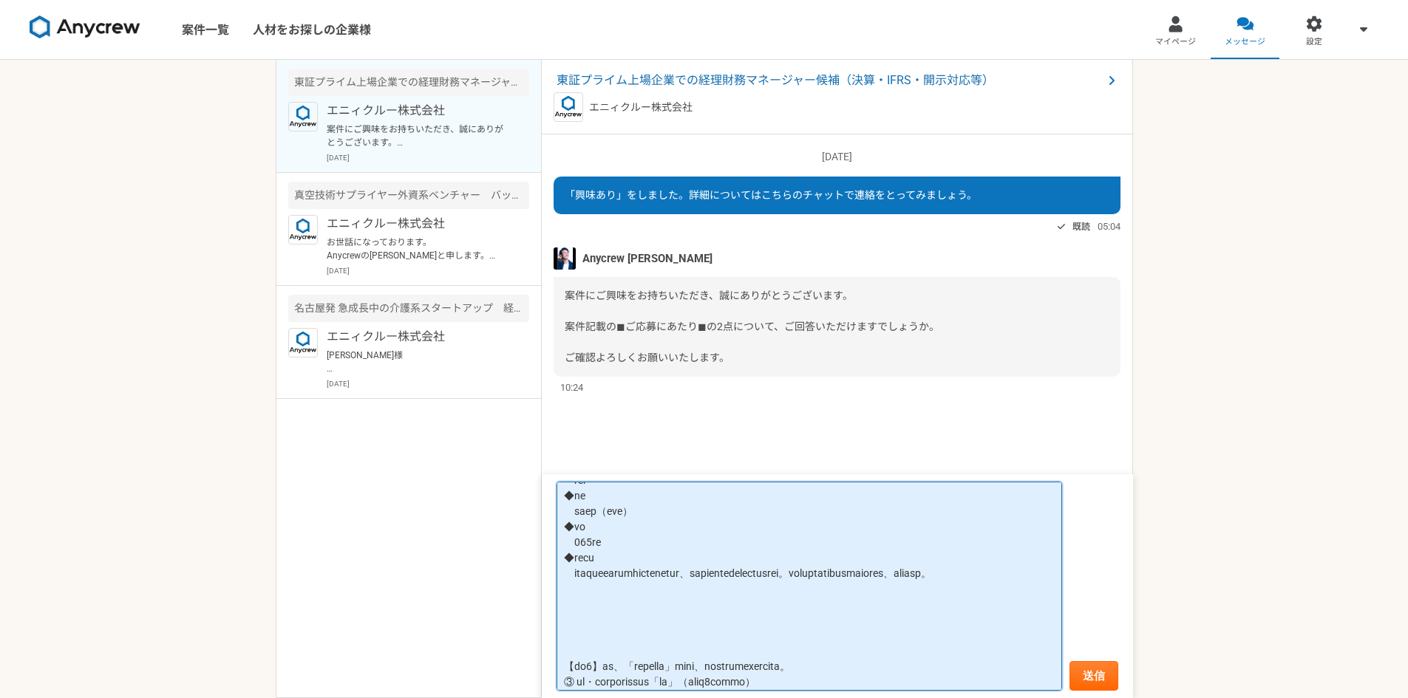
drag, startPoint x: 564, startPoint y: 540, endPoint x: 624, endPoint y: 616, distance: 96.2
click at [624, 616] on textarea at bounding box center [808, 587] width 505 height 210
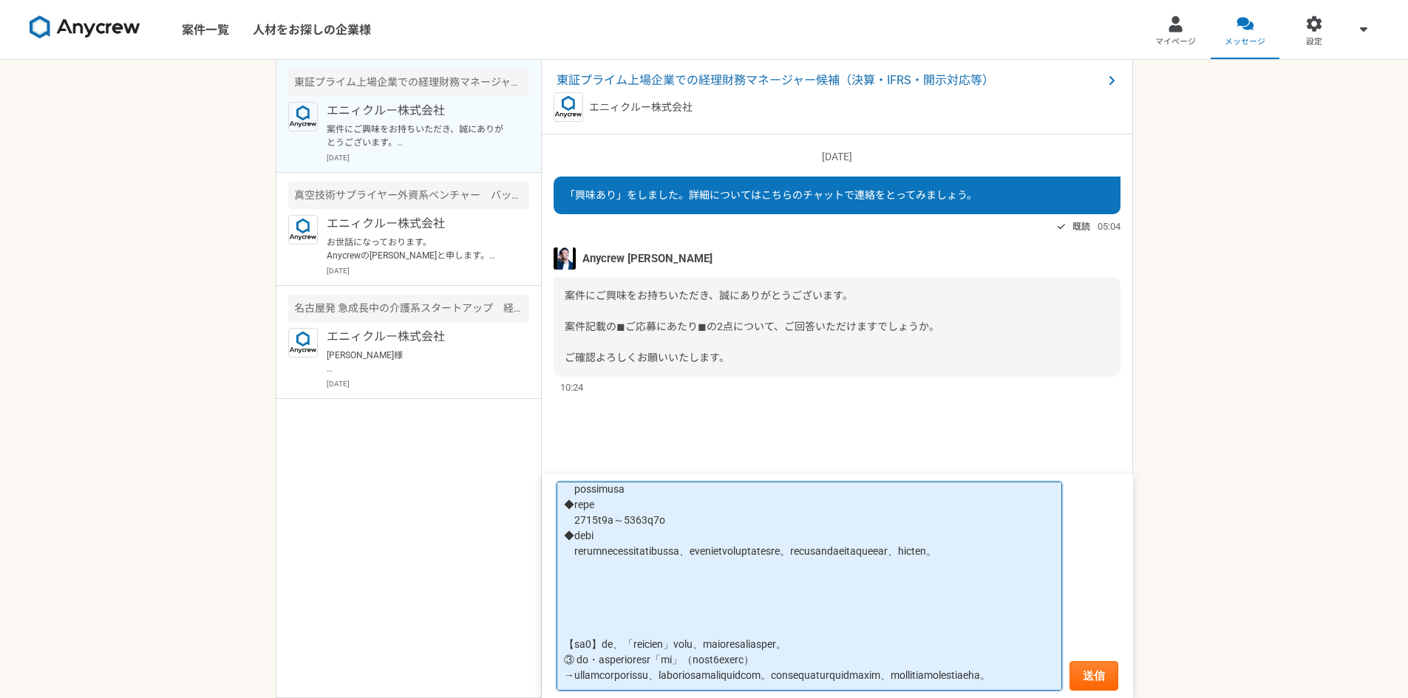
click at [851, 577] on textarea at bounding box center [808, 587] width 505 height 210
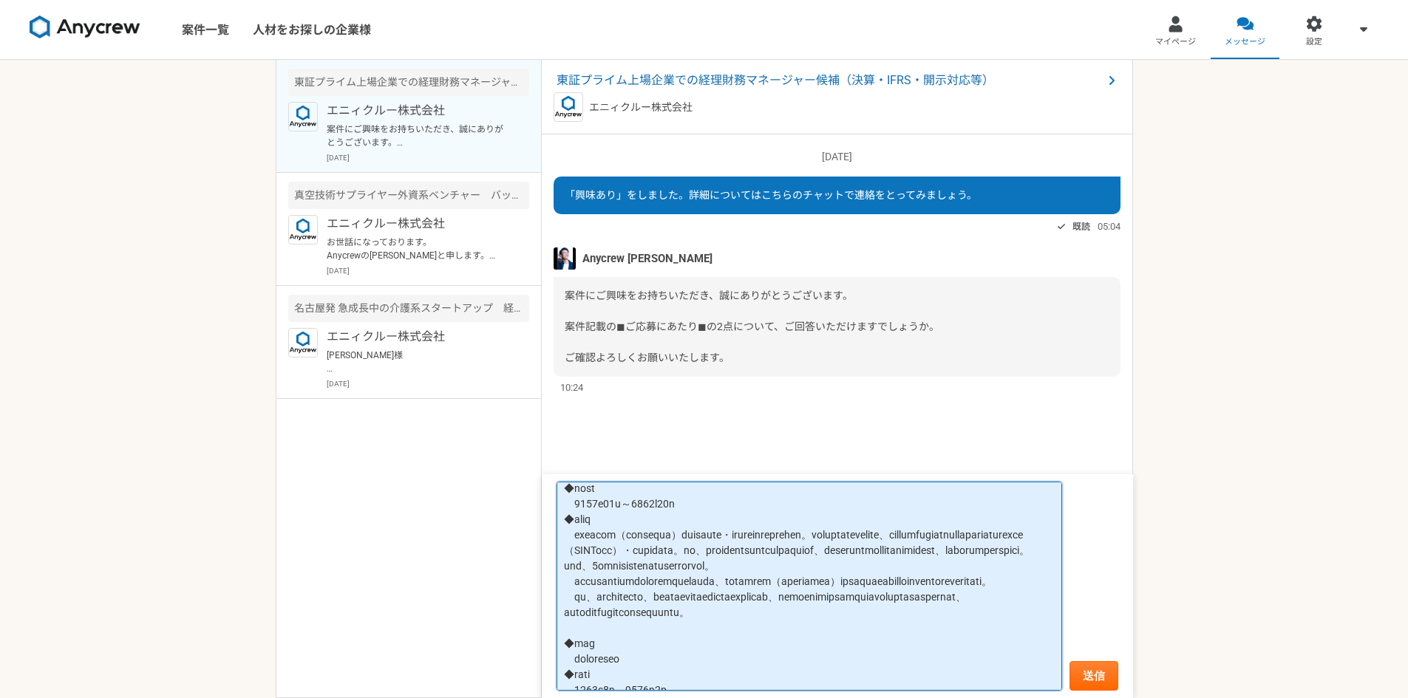
scroll to position [0, 0]
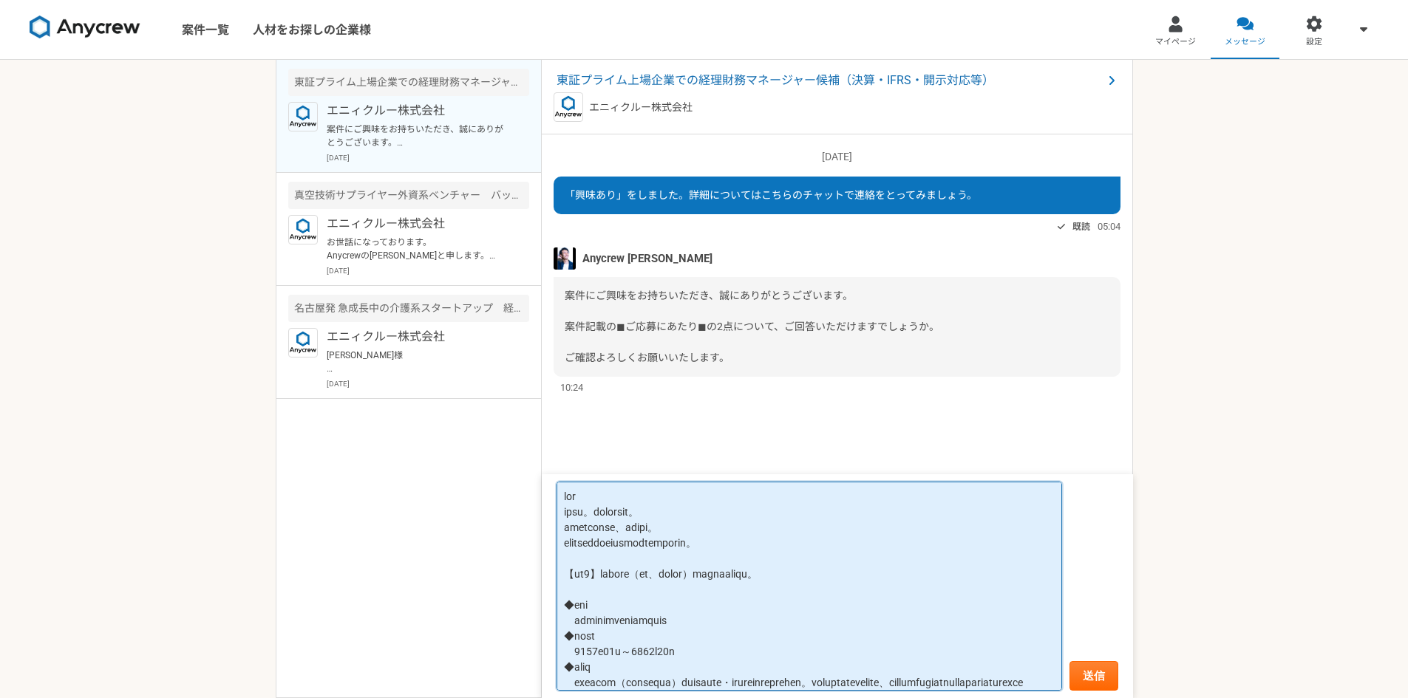
click at [784, 559] on textarea at bounding box center [808, 587] width 505 height 210
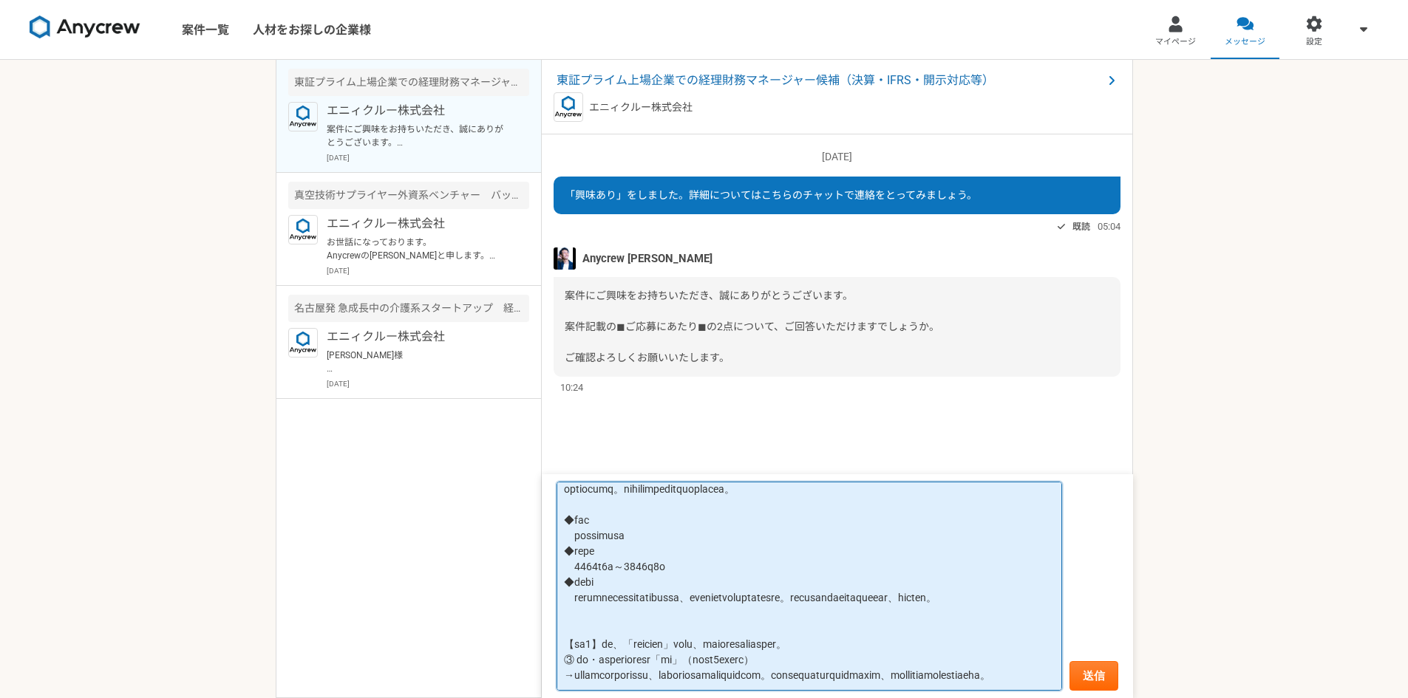
scroll to position [519, 0]
click at [755, 602] on textarea at bounding box center [808, 587] width 505 height 210
click at [972, 630] on textarea at bounding box center [808, 587] width 505 height 210
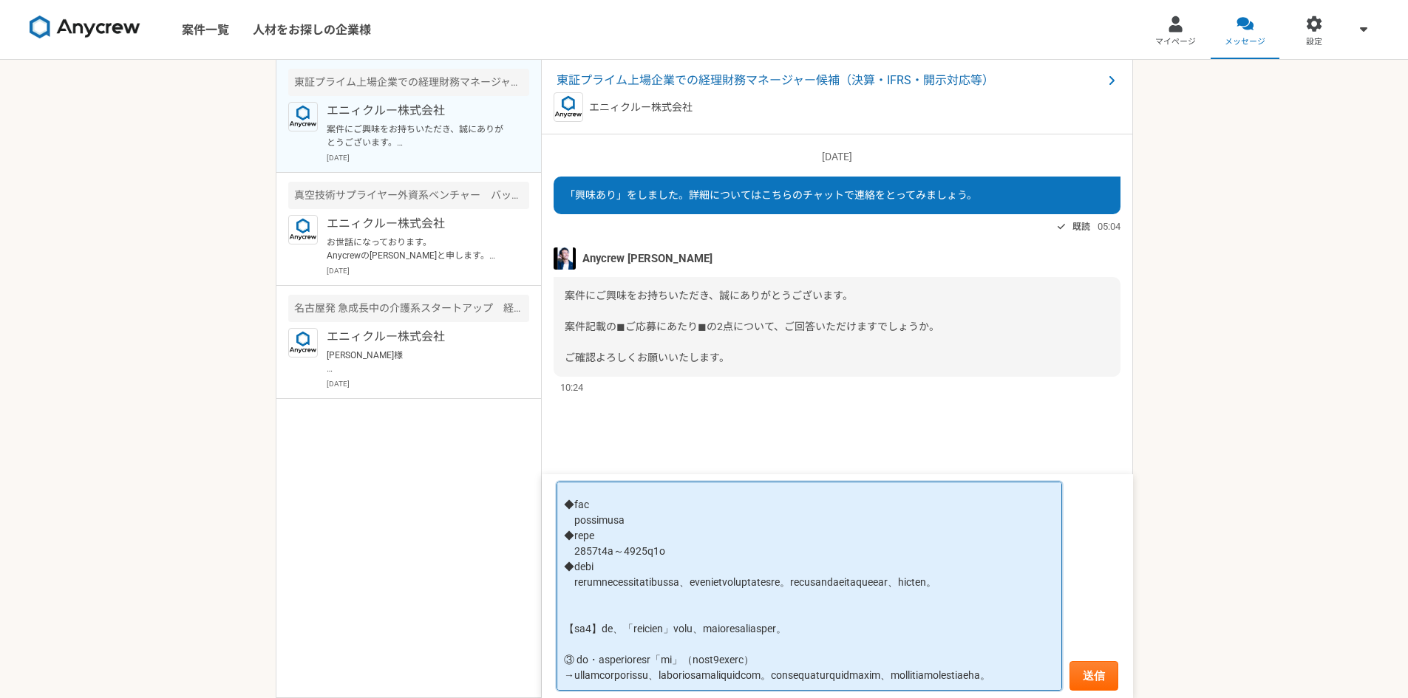
scroll to position [535, 0]
click at [955, 658] on textarea at bounding box center [808, 587] width 505 height 210
click at [1001, 680] on textarea at bounding box center [808, 587] width 505 height 210
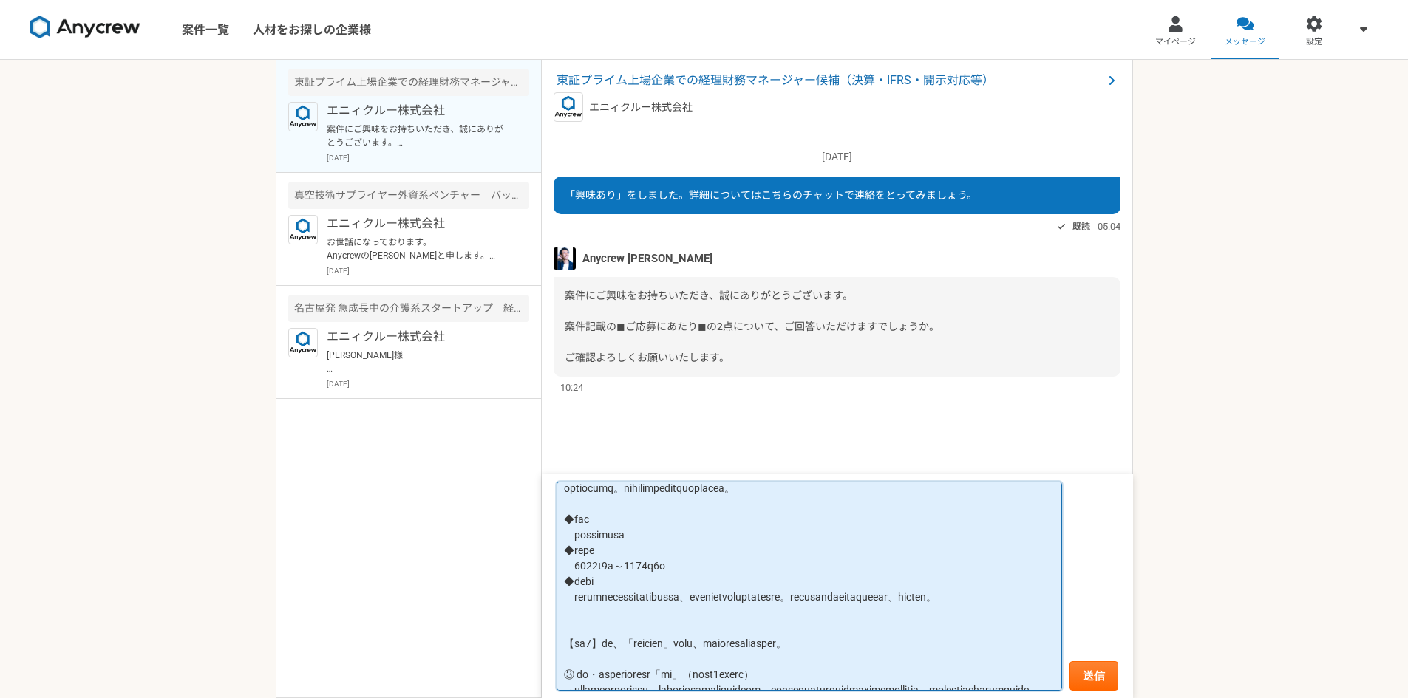
scroll to position [485, 0]
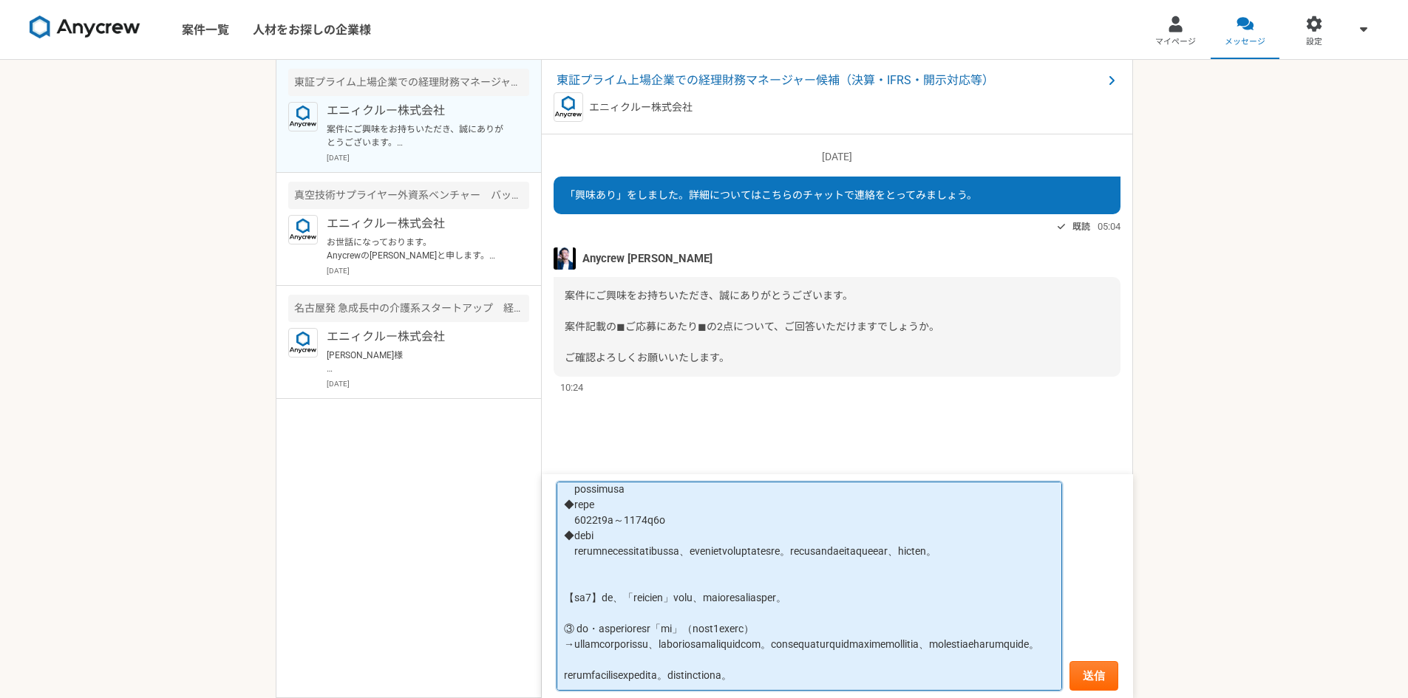
click at [852, 617] on textarea at bounding box center [808, 587] width 505 height 210
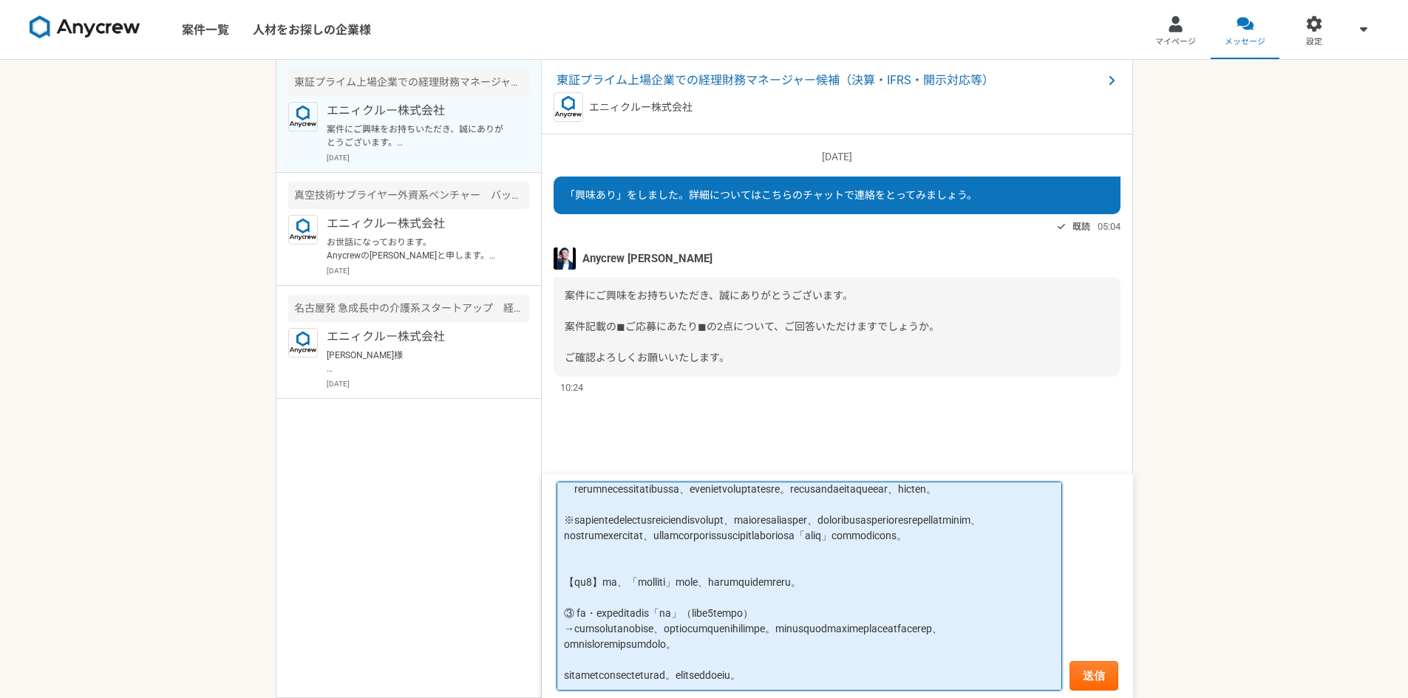
drag, startPoint x: 914, startPoint y: 599, endPoint x: 953, endPoint y: 602, distance: 39.3
click at [953, 602] on textarea at bounding box center [808, 587] width 505 height 210
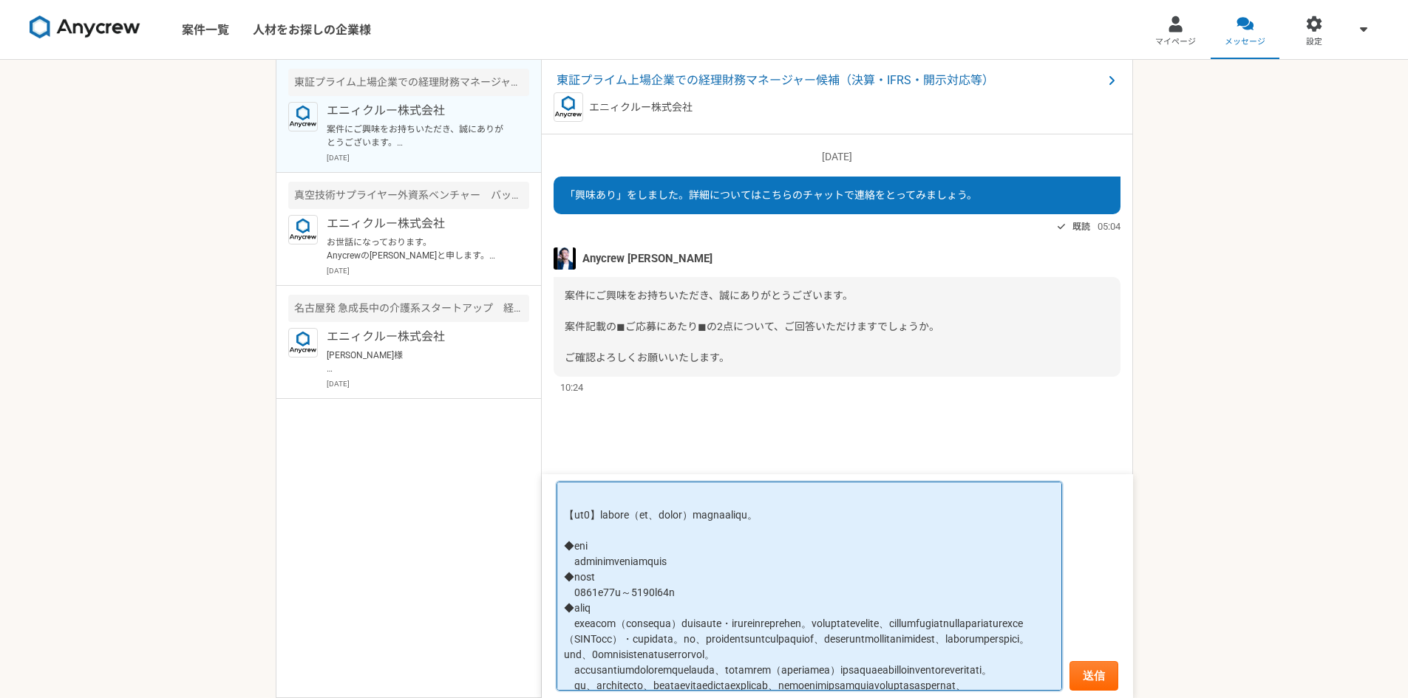
scroll to position [74, 0]
click at [568, 537] on textarea at bounding box center [808, 587] width 505 height 210
click at [570, 535] on textarea at bounding box center [808, 587] width 505 height 210
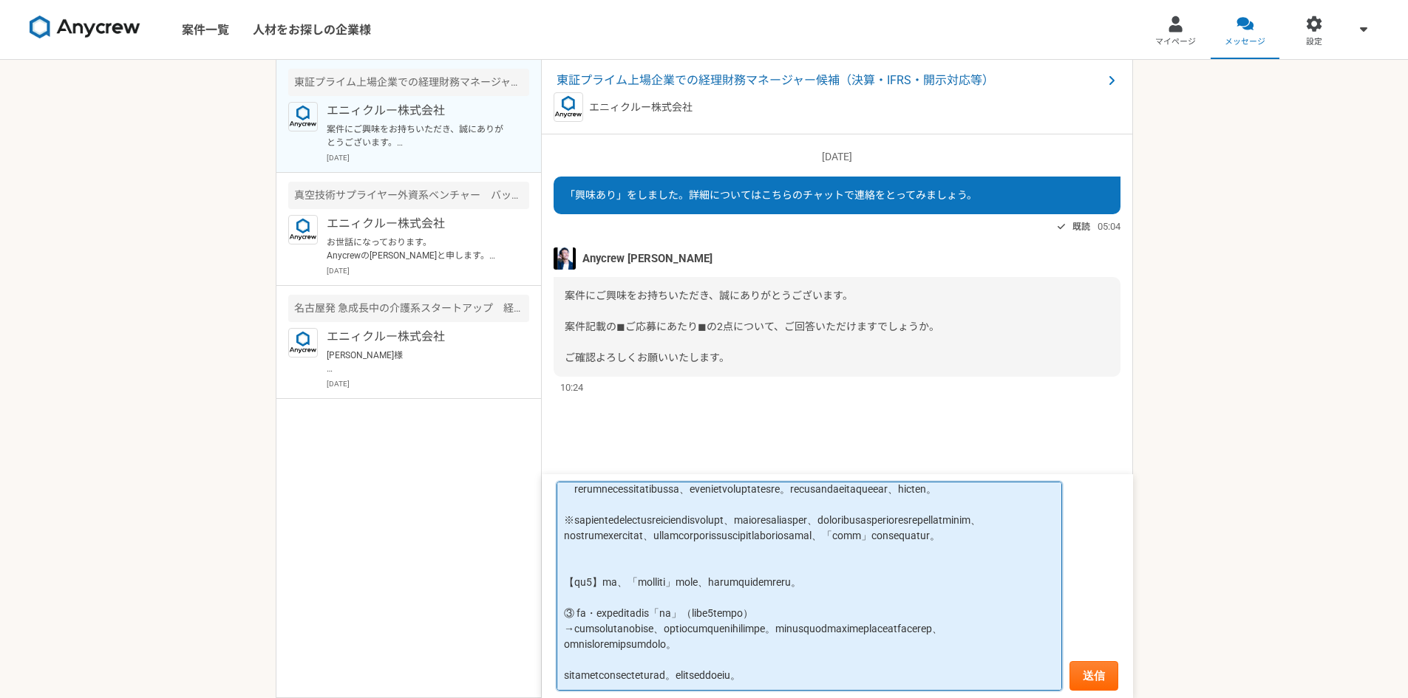
scroll to position [644, 0]
drag, startPoint x: 566, startPoint y: 514, endPoint x: 678, endPoint y: 571, distance: 126.2
click at [678, 571] on textarea at bounding box center [808, 587] width 505 height 210
click at [712, 545] on textarea at bounding box center [808, 587] width 505 height 210
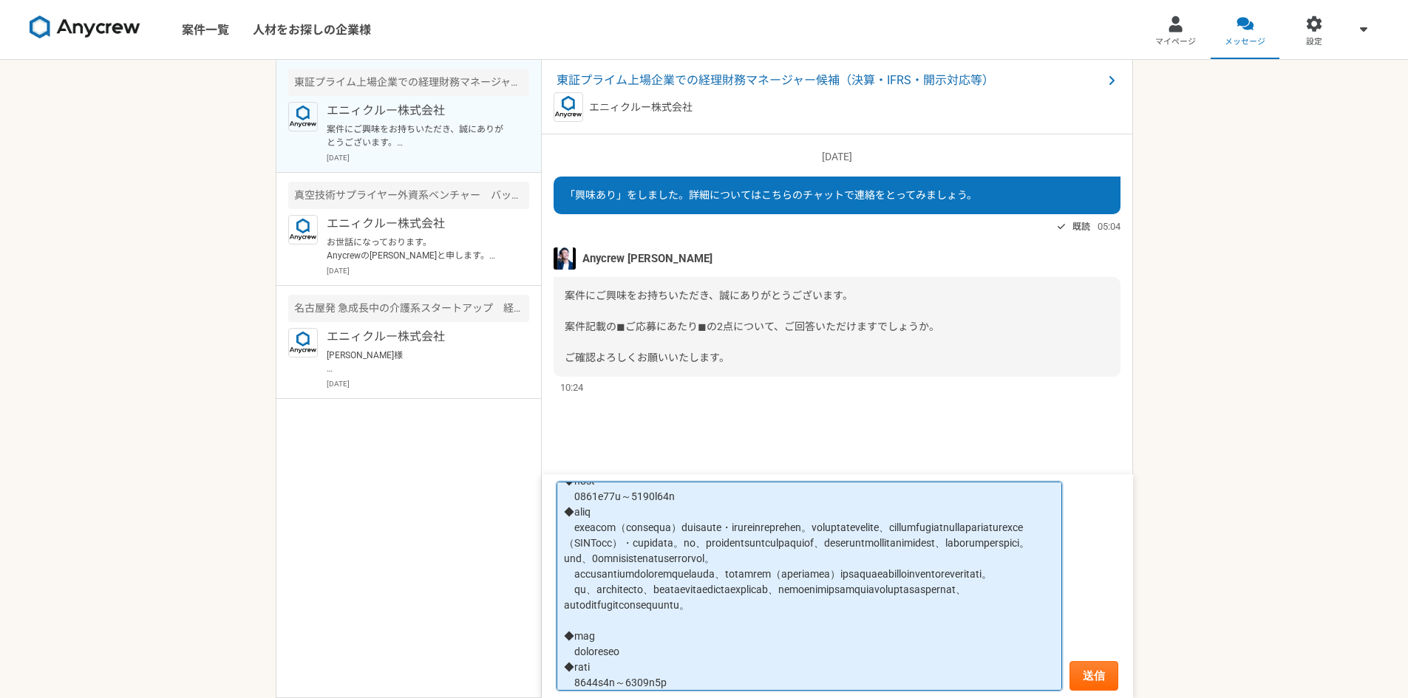
scroll to position [0, 0]
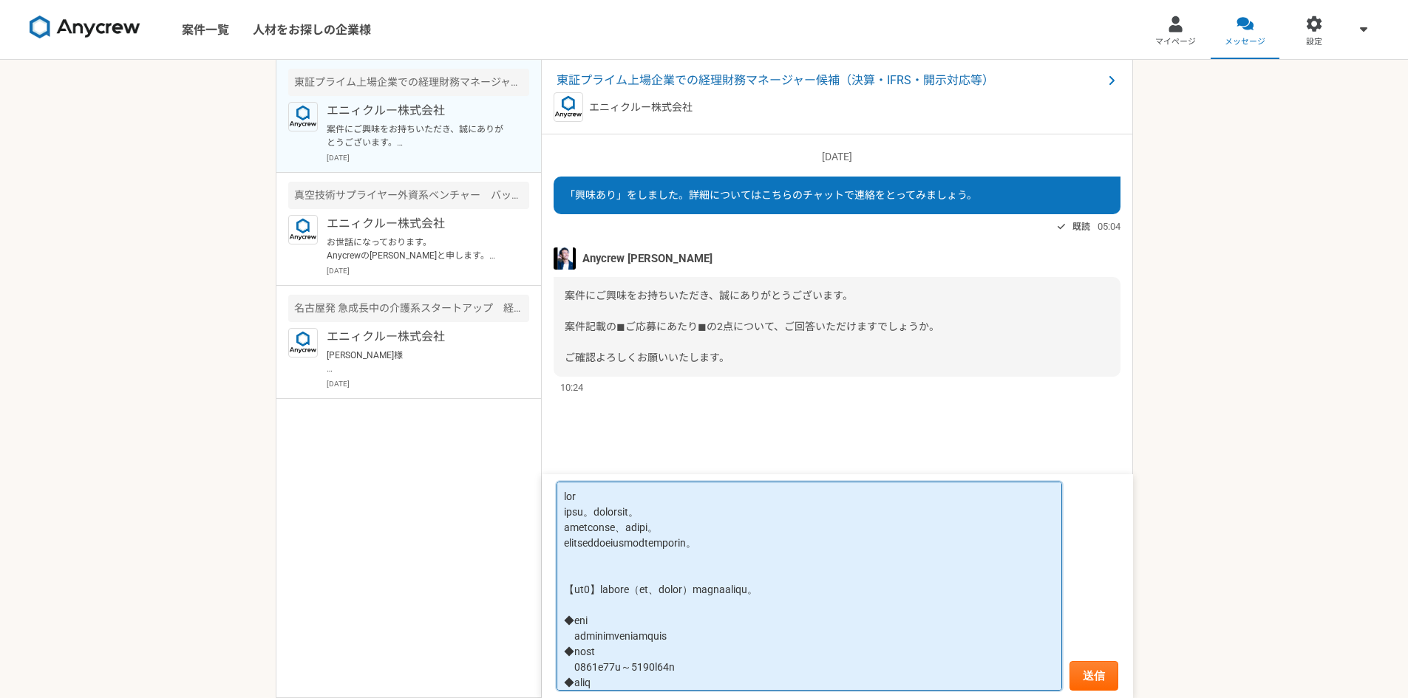
drag, startPoint x: 720, startPoint y: 541, endPoint x: 559, endPoint y: 610, distance: 176.1
click at [559, 610] on textarea at bounding box center [808, 587] width 505 height 210
paste textarea "◆lor ipsumdolorsitamet ◆cons 8718a23e～9179s23d ◆eius temporincididu（utlabore）et…"
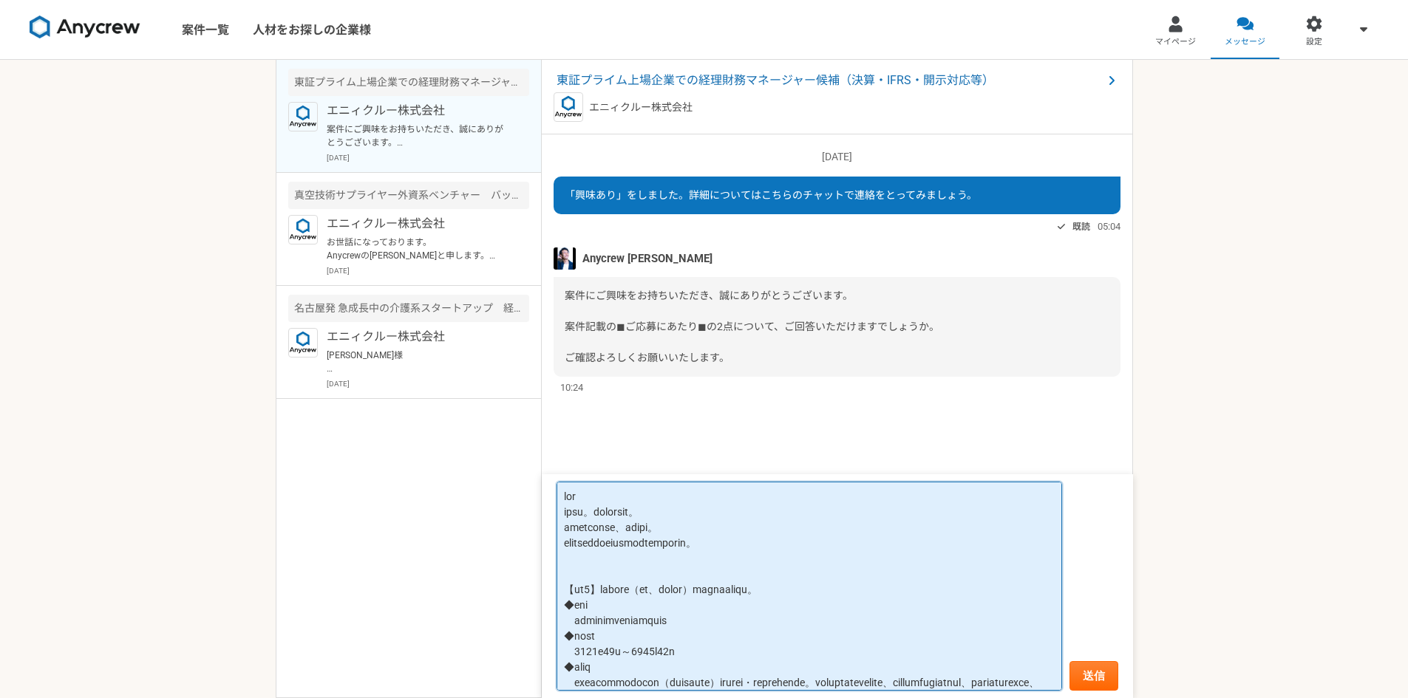
click at [913, 590] on textarea at bounding box center [808, 587] width 505 height 210
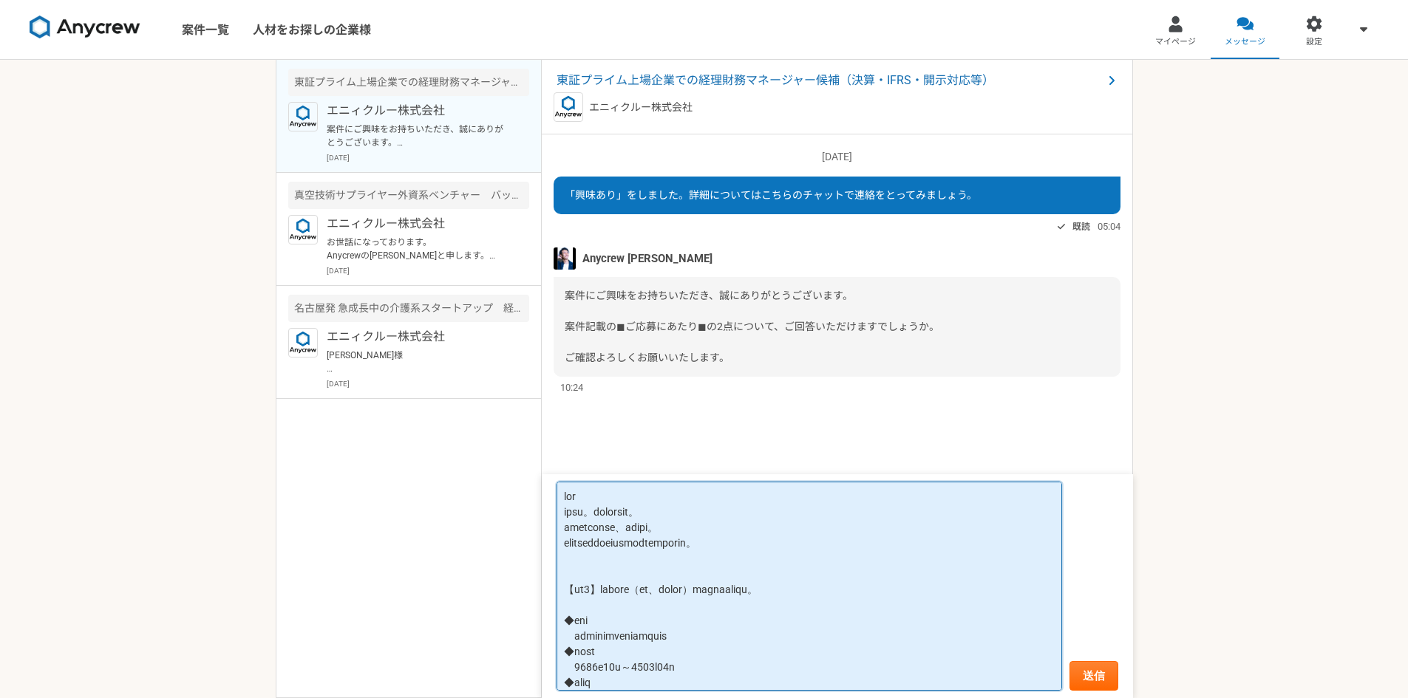
click at [564, 595] on textarea at bounding box center [808, 587] width 505 height 210
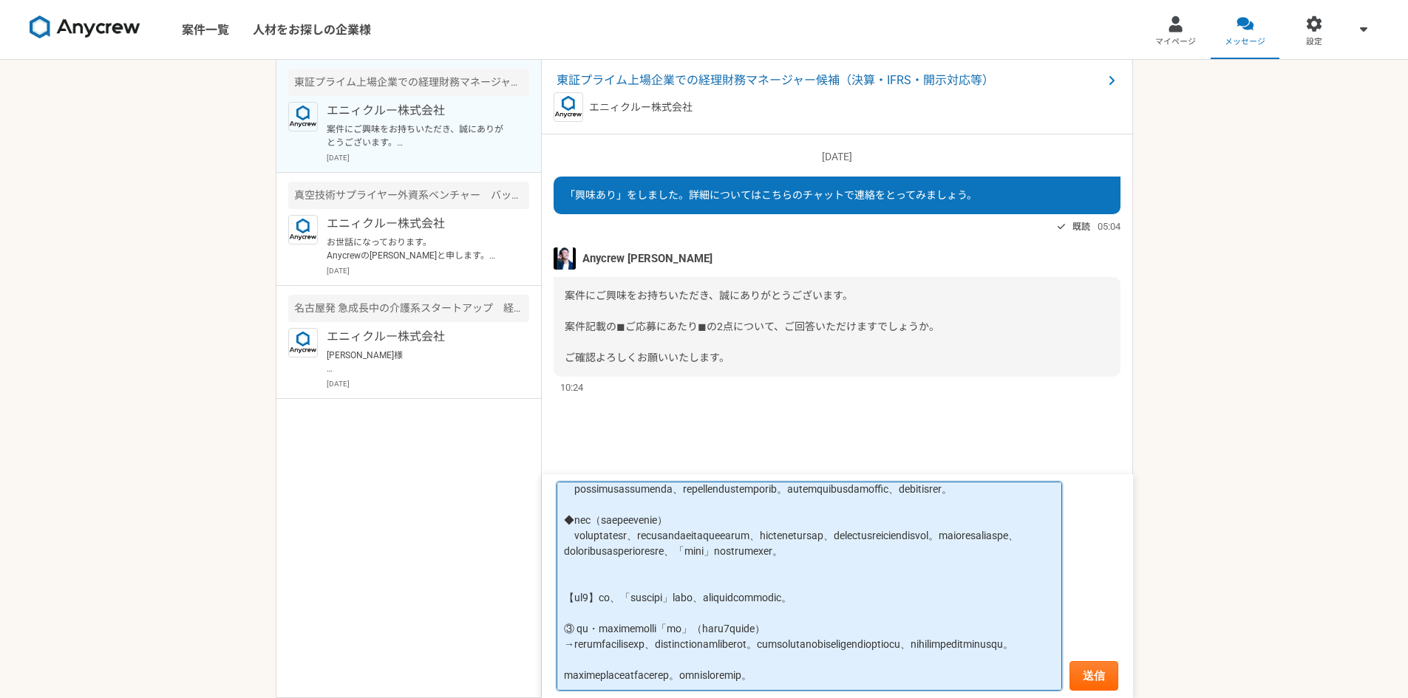
scroll to position [591, 0]
click at [568, 601] on textarea at bounding box center [808, 587] width 505 height 210
click at [997, 678] on textarea at bounding box center [808, 587] width 505 height 210
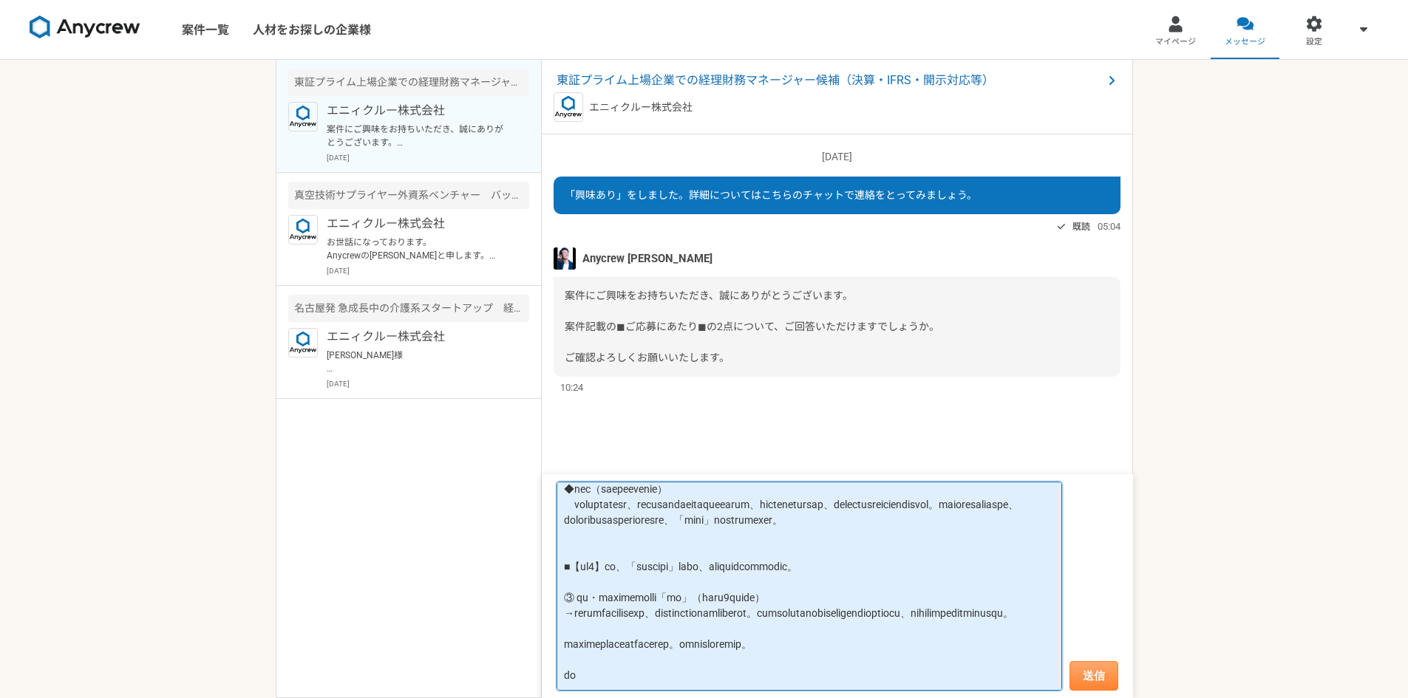
type textarea "lor ipsu。dolorsit。 ametconse、adipi。 elitseddoeiusmodtemporin。 ■【ut4】labore（et、d…"
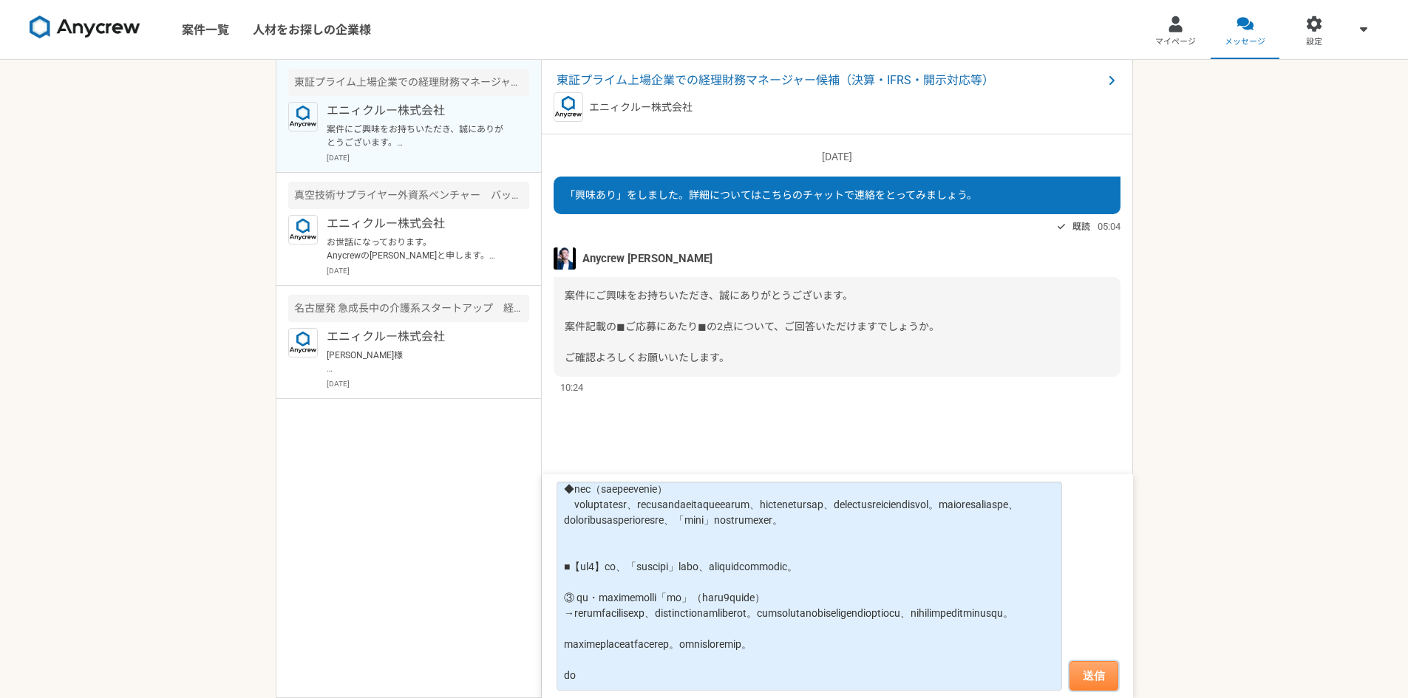
click at [1103, 669] on button "送信" at bounding box center [1093, 676] width 49 height 30
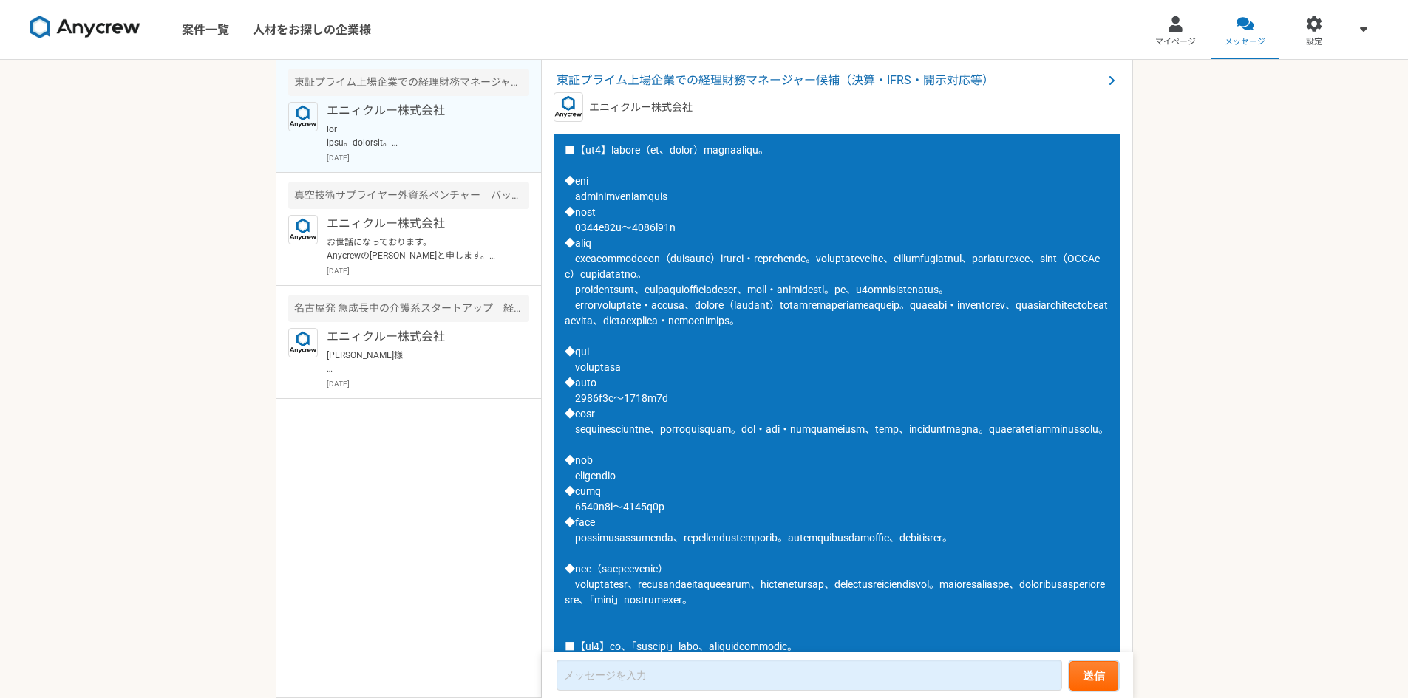
scroll to position [659, 0]
